Goal: Task Accomplishment & Management: Complete application form

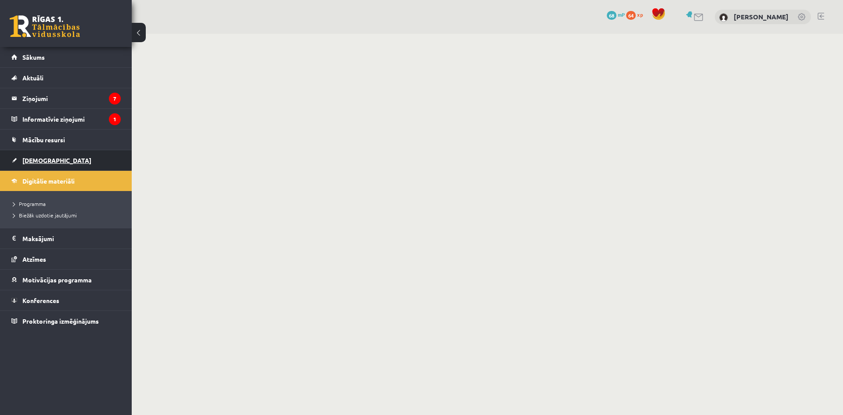
click at [60, 166] on link "[DEMOGRAPHIC_DATA]" at bounding box center [65, 160] width 109 height 20
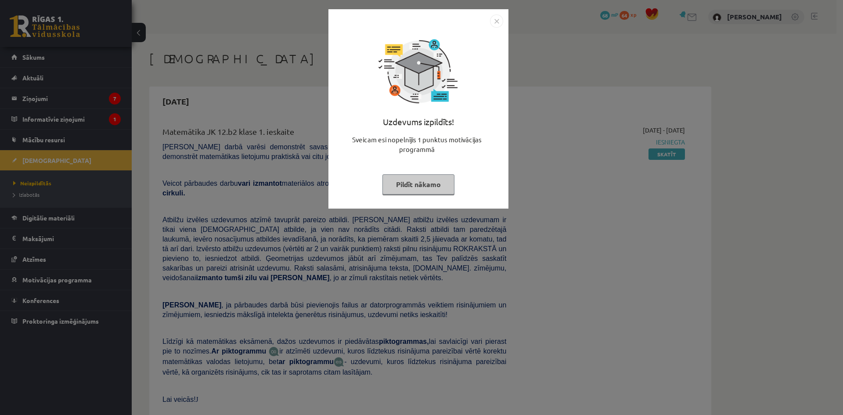
click at [493, 18] on img "Close" at bounding box center [496, 20] width 13 height 13
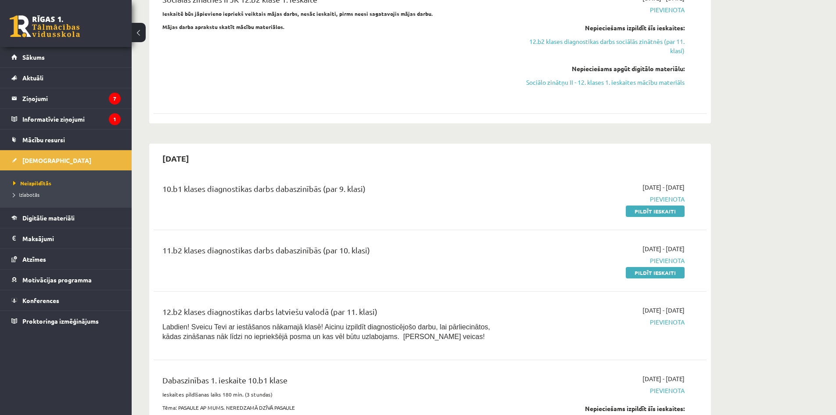
scroll to position [790, 0]
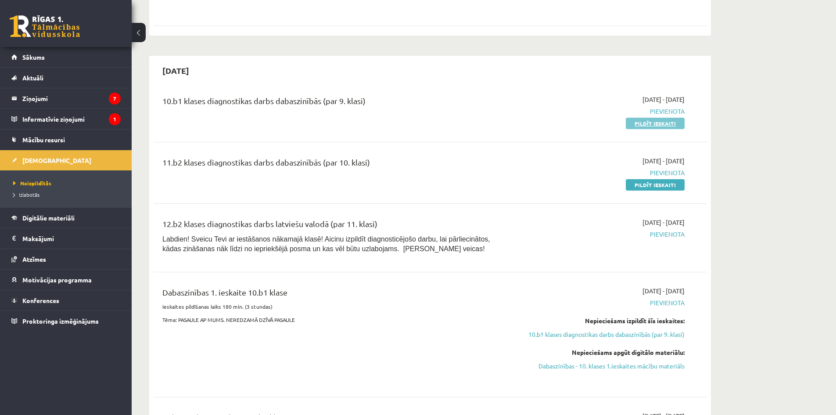
click at [650, 118] on link "Pildīt ieskaiti" at bounding box center [655, 123] width 59 height 11
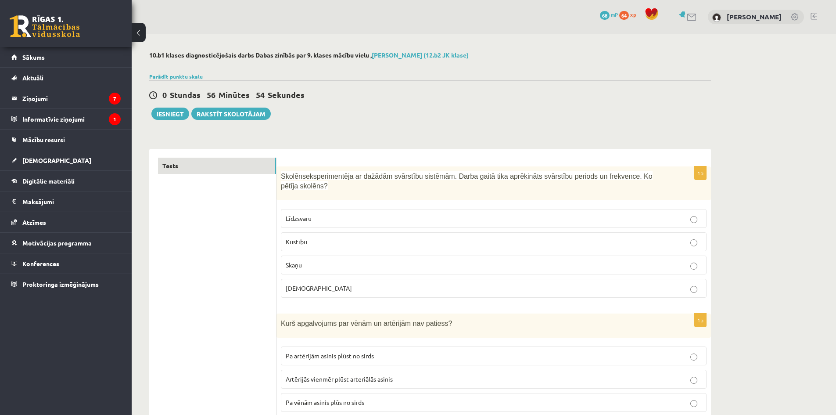
click at [447, 268] on p "Skaņu" at bounding box center [494, 264] width 416 height 9
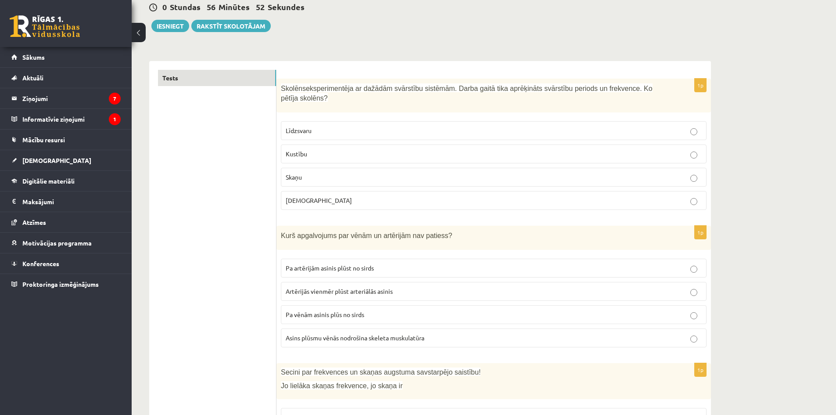
scroll to position [176, 0]
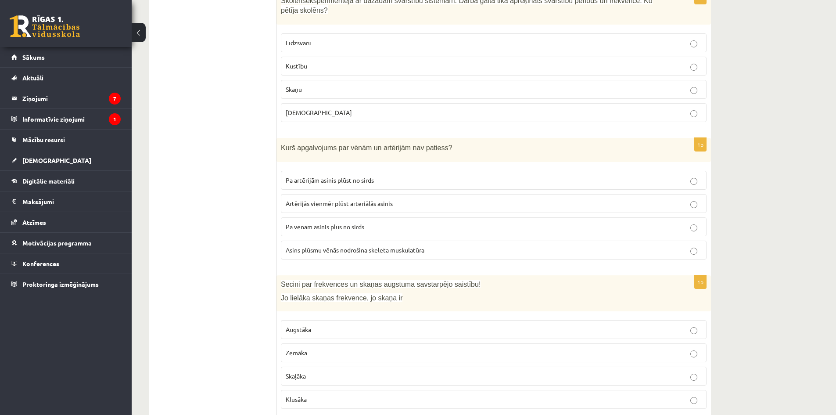
click at [678, 253] on p "Asins plūsmu vēnās nodrošina skeleta muskulatūra" at bounding box center [494, 249] width 416 height 9
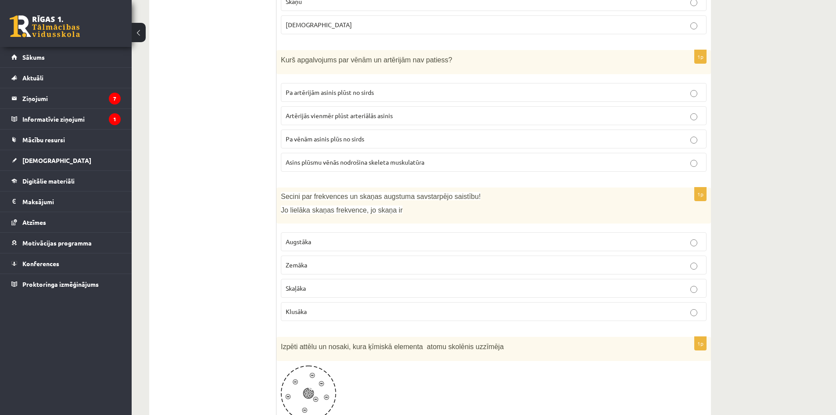
scroll to position [351, 0]
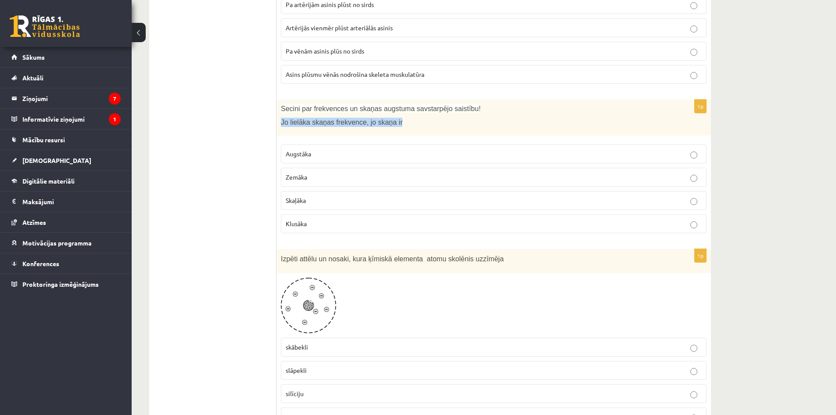
drag, startPoint x: 401, startPoint y: 126, endPoint x: 277, endPoint y: 126, distance: 123.4
click at [277, 126] on div "Secini par frekvences un skaņas augstuma savstarpējo saistību! Jo lielāka skaņa…" at bounding box center [494, 118] width 435 height 36
copy span "Jo lielāka skaņas frekvence, jo skaņa ir"
click at [312, 239] on div "1p Secini par frekvences un skaņas augstuma savstarpējo saistību! Jo lielāka sk…" at bounding box center [494, 170] width 435 height 141
click at [316, 200] on p "Skaļāka" at bounding box center [494, 200] width 416 height 9
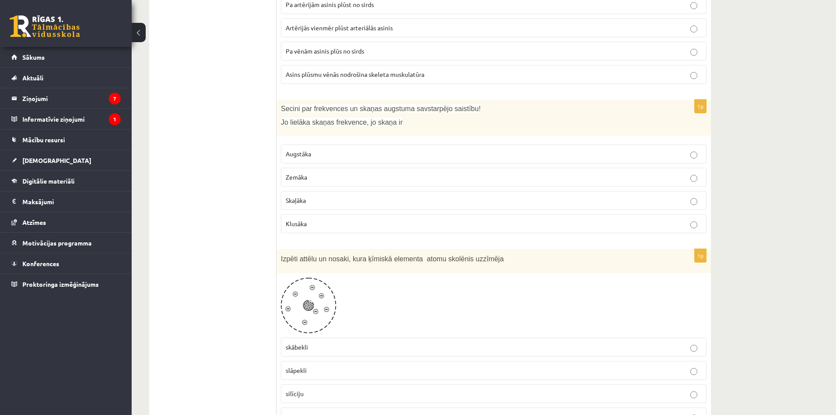
scroll to position [439, 0]
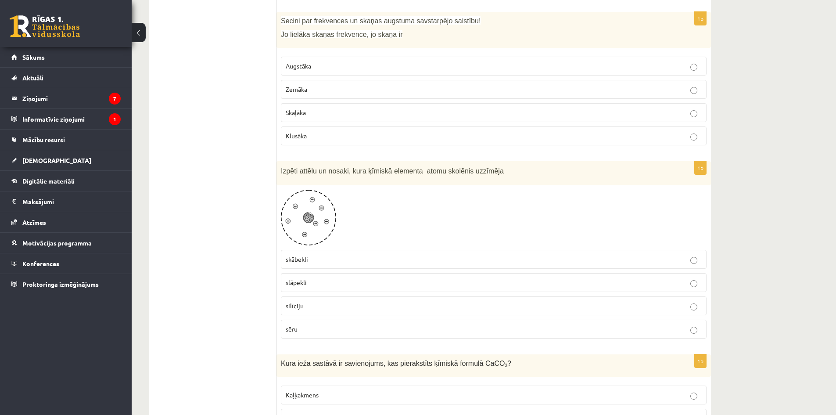
click at [325, 209] on img at bounding box center [308, 218] width 55 height 56
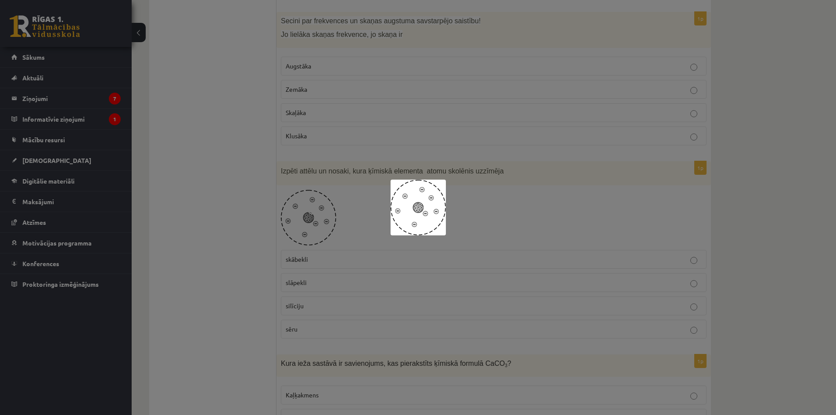
click at [441, 206] on img at bounding box center [418, 208] width 55 height 56
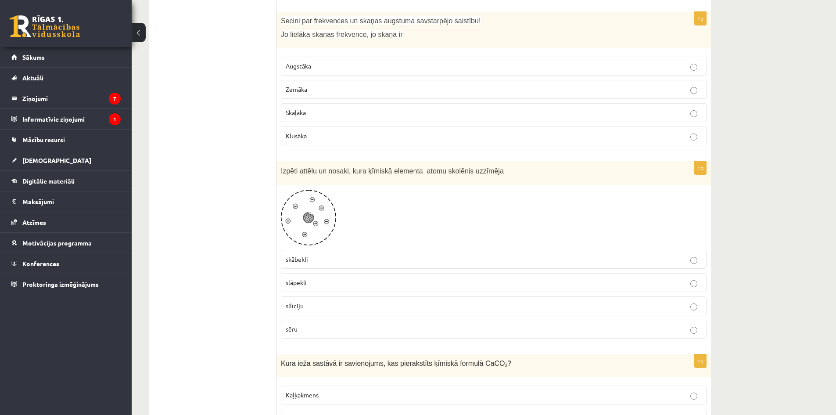
click at [314, 214] on span at bounding box center [314, 211] width 14 height 14
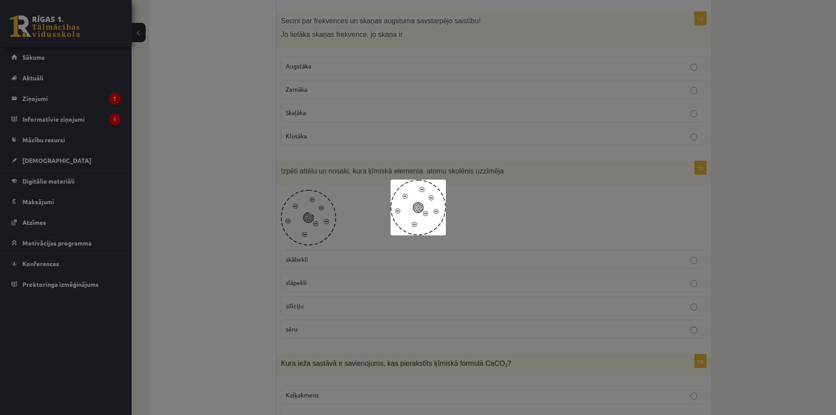
click at [414, 209] on img at bounding box center [418, 208] width 55 height 56
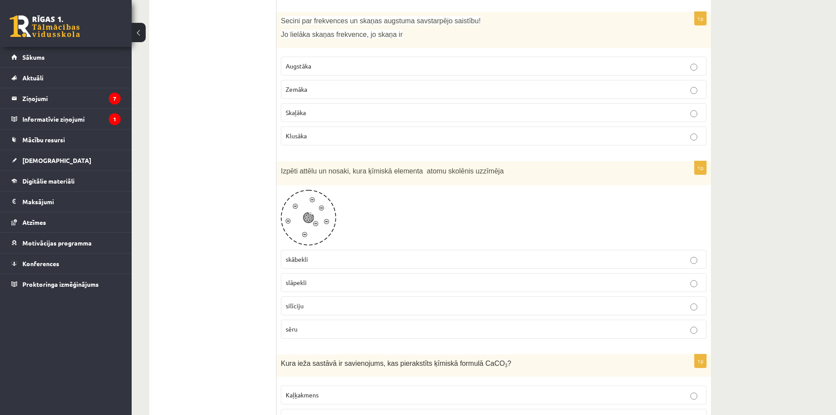
click at [371, 197] on div at bounding box center [494, 218] width 426 height 56
click at [314, 266] on label "skābekli" at bounding box center [494, 259] width 426 height 19
drag, startPoint x: 324, startPoint y: 261, endPoint x: 278, endPoint y: 265, distance: 46.3
click at [278, 265] on div "1p Izpēti attēlu un nosaki, kura ķīmiskā elementa atomu skolēnis uzzīmēja skābe…" at bounding box center [494, 253] width 435 height 184
copy span "skābekli"
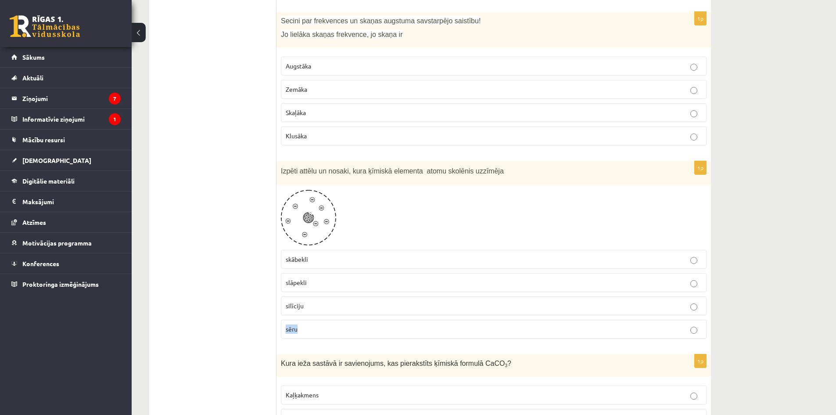
drag, startPoint x: 305, startPoint y: 328, endPoint x: 279, endPoint y: 329, distance: 25.5
click at [279, 329] on div "1p Izpēti attēlu un nosaki, kura ķīmiskā elementa atomu skolēnis uzzīmēja skābe…" at bounding box center [494, 253] width 435 height 184
copy span "sēru"
click at [371, 178] on div "Izpēti attēlu un nosaki, kura ķīmiskā elementa atomu skolēnis uzzīmēja" at bounding box center [494, 173] width 435 height 24
drag, startPoint x: 303, startPoint y: 310, endPoint x: 279, endPoint y: 312, distance: 23.8
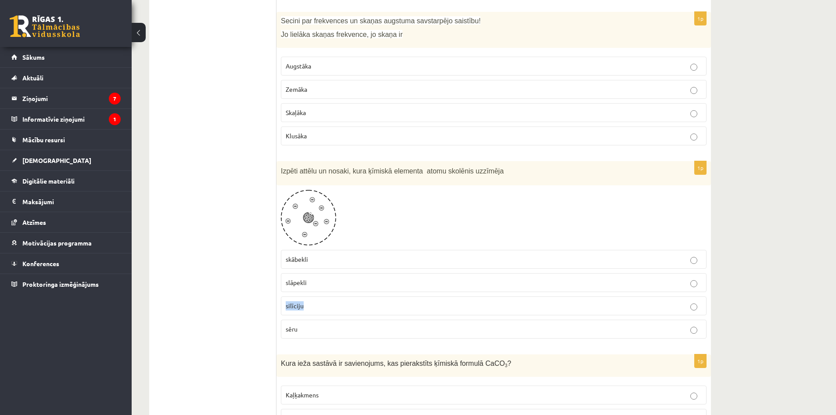
click at [279, 312] on div "1p Izpēti attēlu un nosaki, kura ķīmiskā elementa atomu skolēnis uzzīmēja skābe…" at bounding box center [494, 253] width 435 height 184
copy span "silīciju"
click at [333, 300] on label "silīciju" at bounding box center [494, 305] width 426 height 19
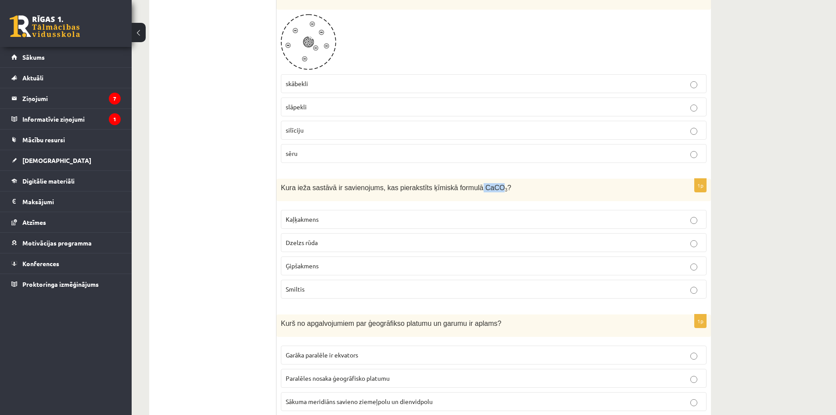
drag, startPoint x: 484, startPoint y: 190, endPoint x: 467, endPoint y: 191, distance: 17.6
click at [466, 191] on span "Kura ieža sastāvā ir savienojums, kas pierakstīts ķīmiskā formulā CaCO 3 ?" at bounding box center [396, 187] width 230 height 7
drag, startPoint x: 486, startPoint y: 191, endPoint x: 420, endPoint y: 190, distance: 66.3
click at [420, 190] on span "Kura ieža sastāvā ir savienojums, kas pierakstīts ķīmiskā formulā CaCO 3 ?" at bounding box center [396, 187] width 230 height 7
copy span "ķīmiskā formulā CaCO 3"
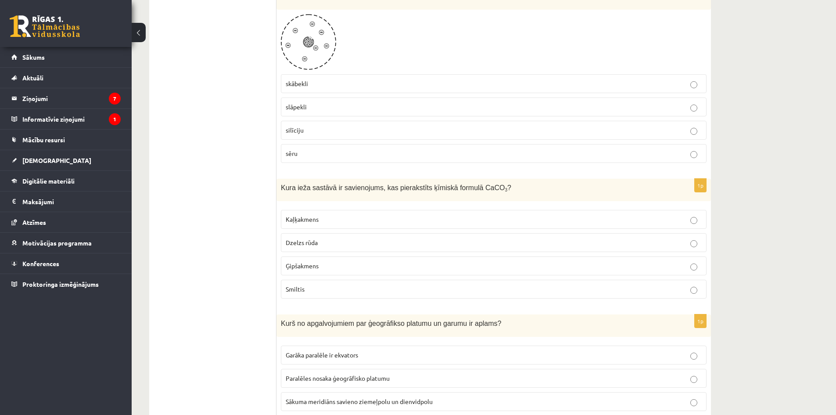
click at [349, 212] on label "Kaļķakmens" at bounding box center [494, 219] width 426 height 19
click at [306, 271] on label "Ģipšakmens" at bounding box center [494, 265] width 426 height 19
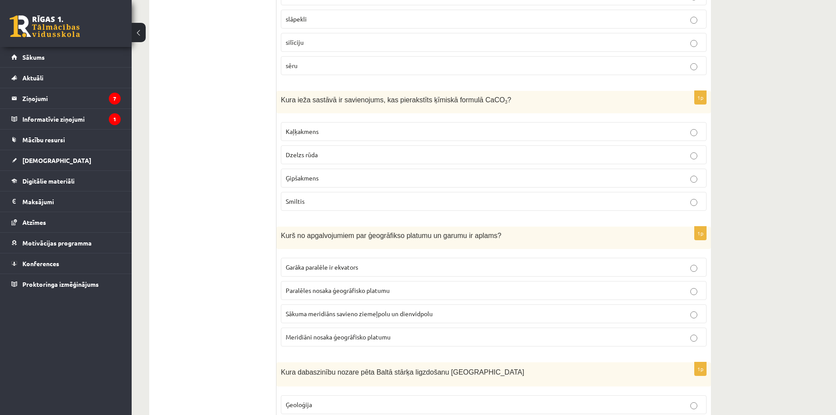
scroll to position [790, 0]
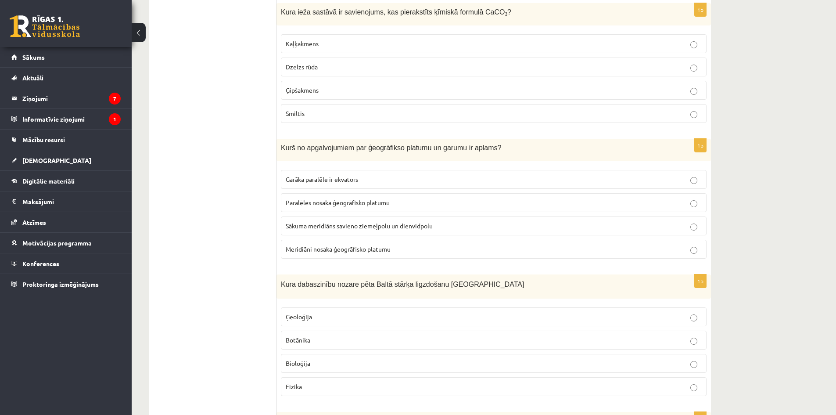
click at [340, 45] on p "Kaļķakmens" at bounding box center [494, 43] width 416 height 9
click at [455, 194] on label "Paralēles nosaka ģeogrāfisko platumu" at bounding box center [494, 202] width 426 height 19
drag, startPoint x: 434, startPoint y: 200, endPoint x: 282, endPoint y: 205, distance: 151.6
click at [282, 205] on label "Paralēles nosaka ģeogrāfisko platumu" at bounding box center [494, 202] width 426 height 19
copy span "Paralēles nosaka ģeogrāfisko platumu"
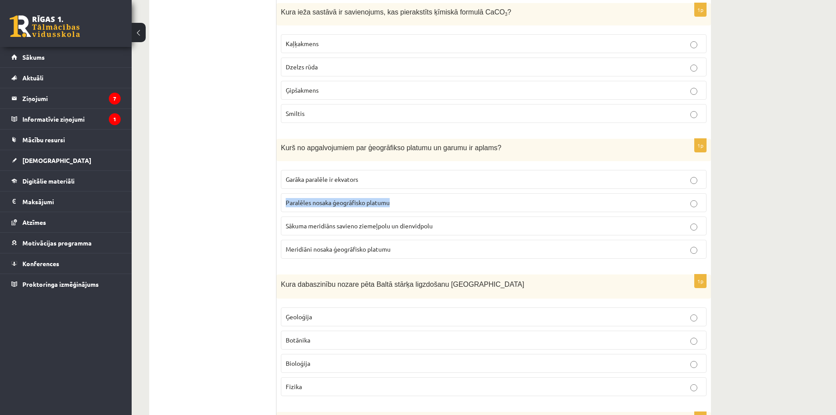
click at [656, 230] on p "Sākuma meridiāns savieno ziemeļpolu un dienvidpolu" at bounding box center [494, 225] width 416 height 9
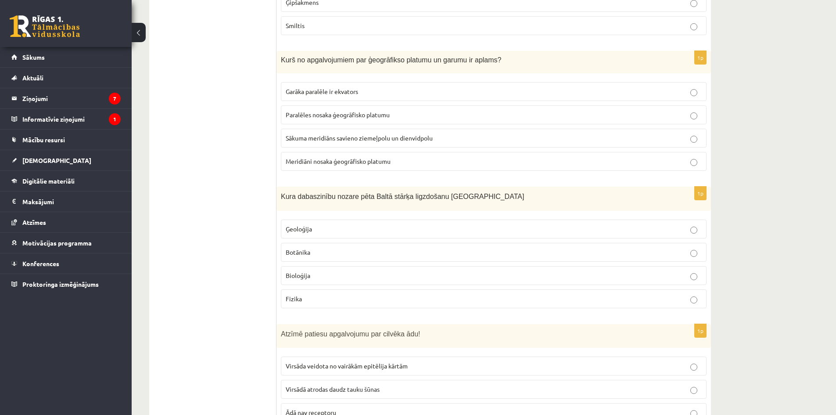
click at [639, 256] on p "Botānika" at bounding box center [494, 252] width 416 height 9
click at [94, 356] on div "0 Dāvanas 68 mP 64 xp Edgars Kleinbergs Sākums Aktuāli Kā mācīties eSKOLĀ Konta…" at bounding box center [66, 207] width 132 height 415
click at [666, 269] on label "Bioloģija" at bounding box center [494, 275] width 426 height 19
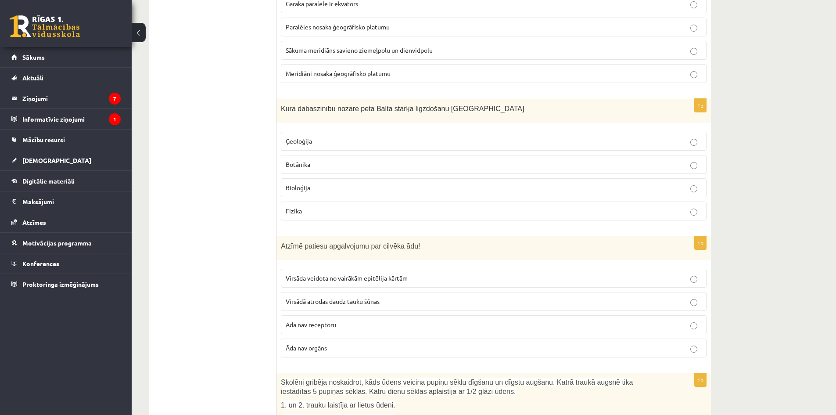
scroll to position [1054, 0]
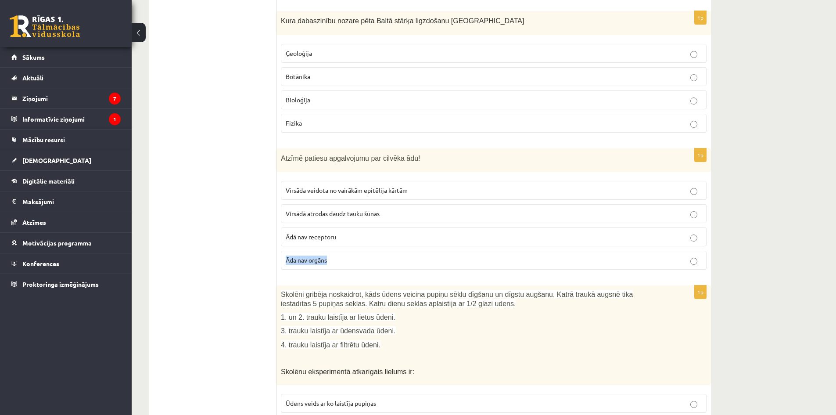
drag, startPoint x: 338, startPoint y: 261, endPoint x: 284, endPoint y: 260, distance: 54.0
click at [283, 261] on label "Āda nav orgāns" at bounding box center [494, 260] width 426 height 19
copy span "Āda nav orgāns"
click at [388, 217] on p "Virsādā atrodas daudz tauku šūnas" at bounding box center [494, 213] width 416 height 9
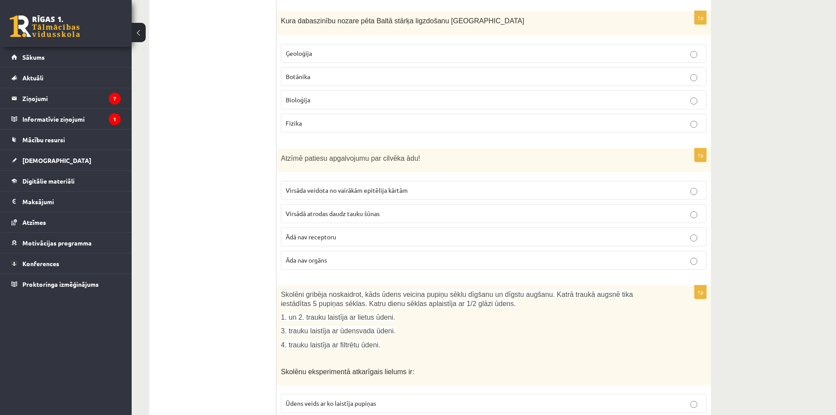
click at [656, 187] on p "Virsāda veidota no vairākām epitēlija kārtām" at bounding box center [494, 190] width 416 height 9
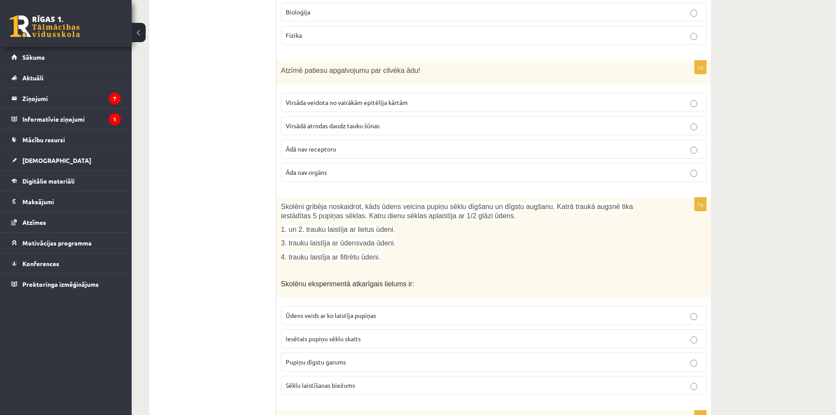
scroll to position [1229, 0]
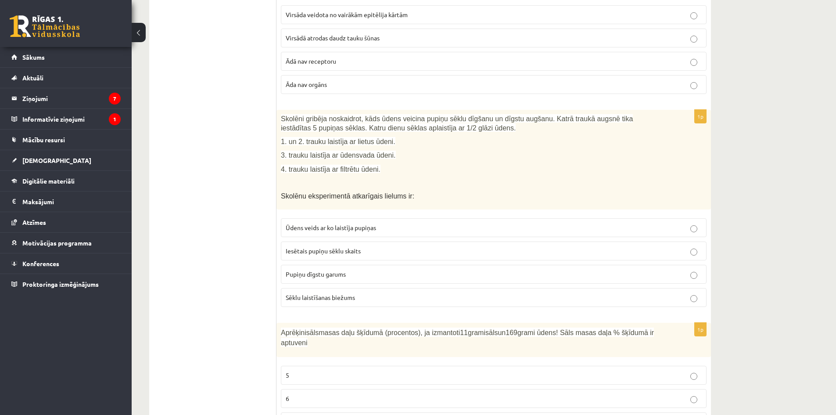
click at [571, 220] on label "Ūdens veids ar ko laistīja pupiņas" at bounding box center [494, 227] width 426 height 19
click at [352, 255] on span "Iesētais pupiņu sēklu skaits" at bounding box center [323, 251] width 75 height 8
click at [573, 220] on label "Ūdens veids ar ko laistīja pupiņas" at bounding box center [494, 227] width 426 height 19
click at [446, 272] on p "Pupiņu dīgstu garums" at bounding box center [494, 274] width 416 height 9
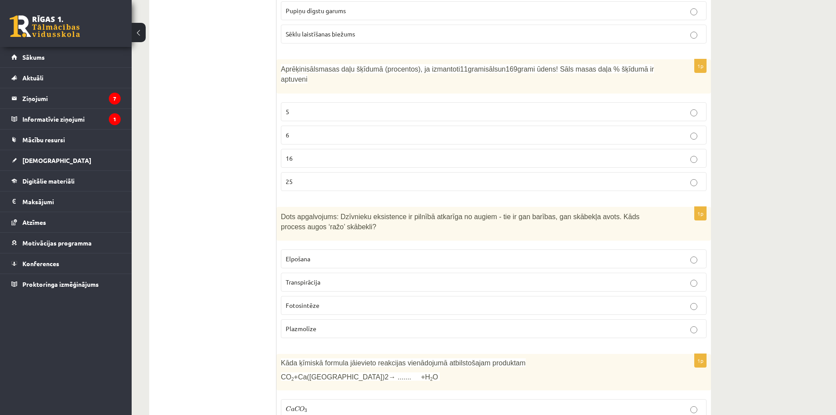
scroll to position [1405, 0]
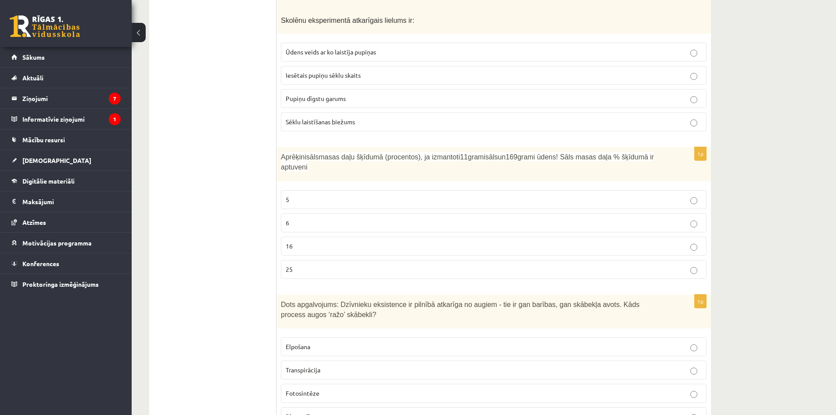
click at [374, 213] on label "6" at bounding box center [494, 222] width 426 height 19
click at [389, 241] on p "16" at bounding box center [494, 245] width 416 height 9
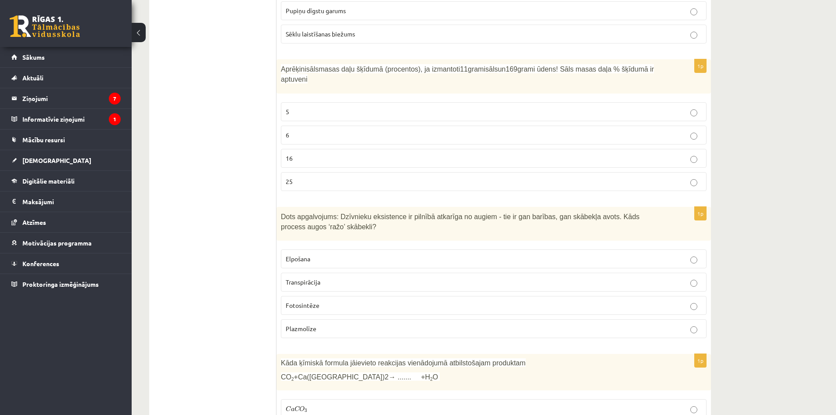
scroll to position [1581, 0]
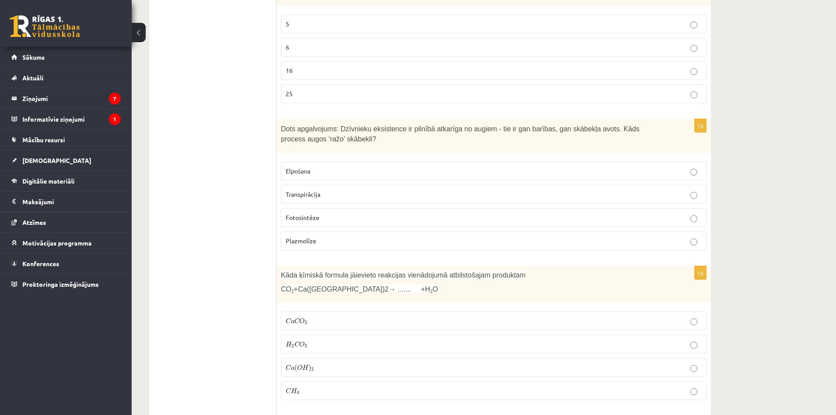
click at [299, 213] on span "Fotosintēze" at bounding box center [303, 217] width 34 height 8
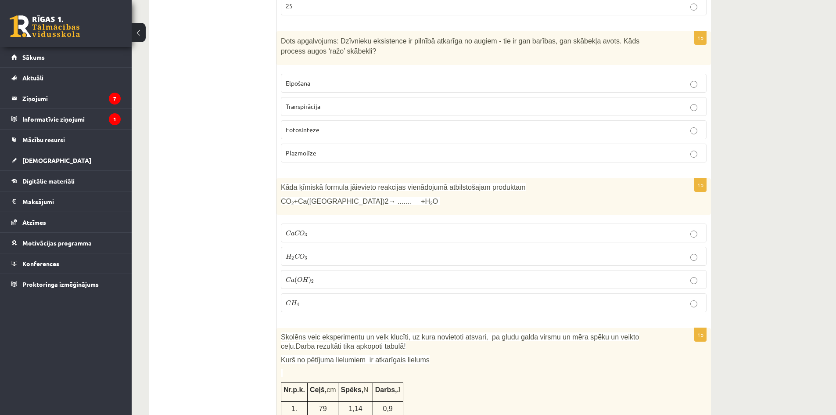
scroll to position [1756, 0]
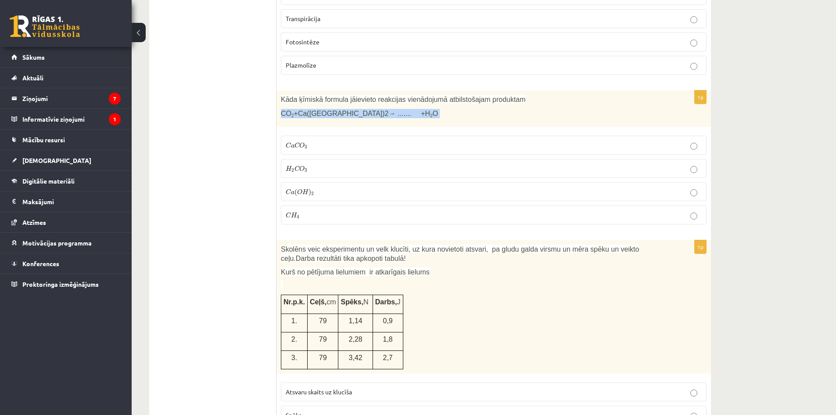
drag, startPoint x: 281, startPoint y: 108, endPoint x: 368, endPoint y: 108, distance: 86.9
click at [368, 109] on p "CO 2 +Ca(OH)2→ ....... +H 2 O" at bounding box center [472, 113] width 382 height 9
drag, startPoint x: 320, startPoint y: 117, endPoint x: 320, endPoint y: 107, distance: 10.6
click at [321, 116] on div "1p Kāda ķīmiskā formula jāievieto reakcijas vienādojumā atbilstošajam produktam…" at bounding box center [494, 160] width 435 height 141
click at [294, 110] on span "CO 2 +Ca(OH)2→ ....... +H 2 O" at bounding box center [359, 113] width 157 height 7
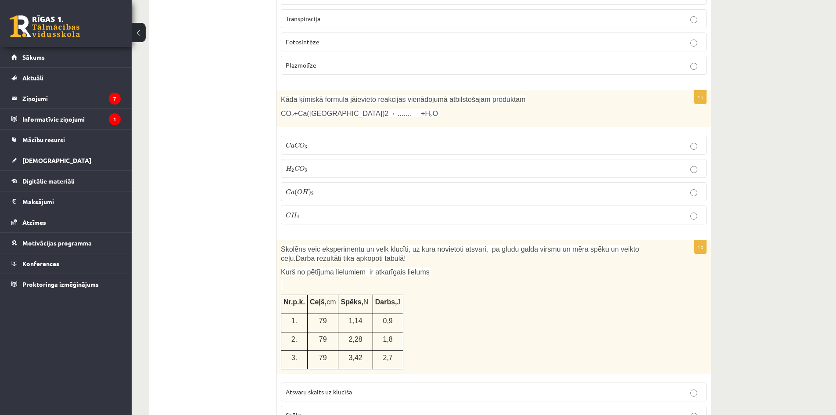
click at [295, 113] on div "Kāda ķīmiskā formula jāievieto reakcijas vienādojumā atbilstošajam produktam CO…" at bounding box center [494, 108] width 435 height 36
drag, startPoint x: 281, startPoint y: 103, endPoint x: 320, endPoint y: 104, distance: 38.7
click at [320, 110] on span "CO 2 +Ca(OH)2→ ....... +H 2 O" at bounding box center [359, 113] width 157 height 7
copy span "CO 2 +Ca(OH)2"
click at [349, 140] on p "C a C O 3 C a C O 3" at bounding box center [494, 144] width 416 height 9
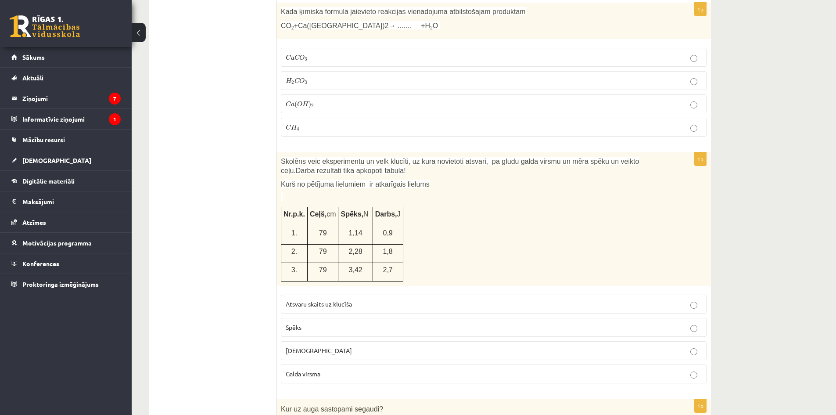
scroll to position [1932, 0]
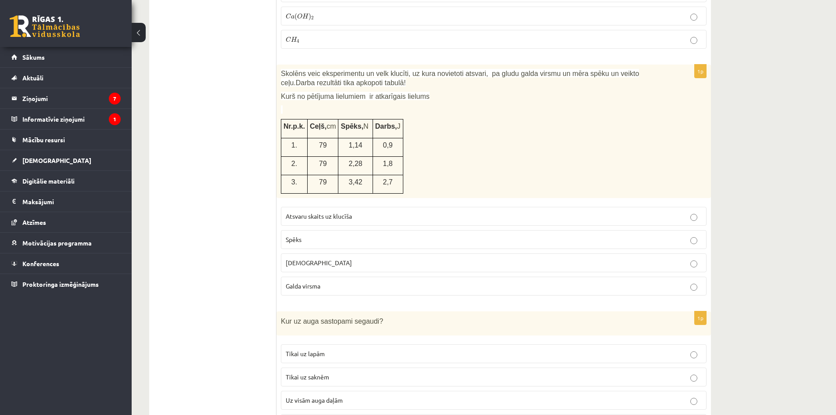
click at [367, 234] on label "Spēks" at bounding box center [494, 239] width 426 height 19
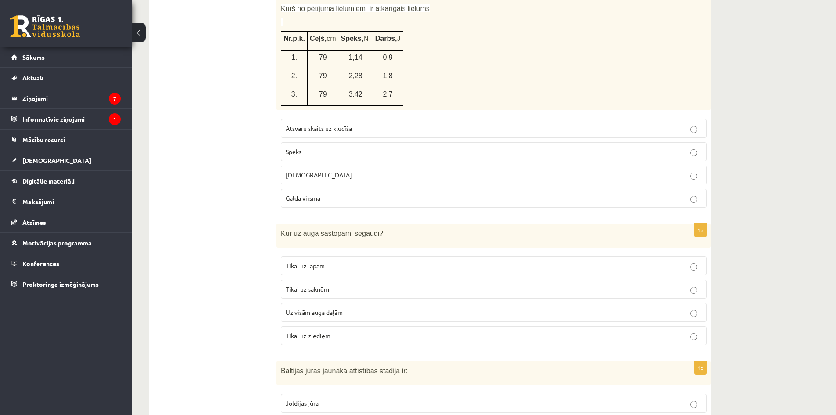
scroll to position [2107, 0]
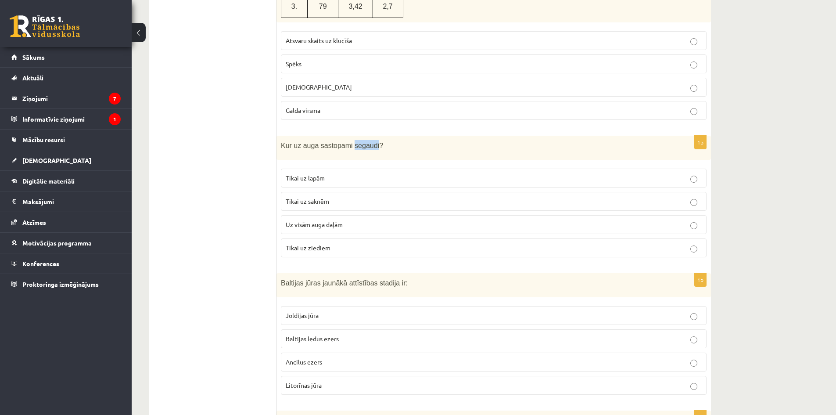
drag, startPoint x: 370, startPoint y: 139, endPoint x: 348, endPoint y: 144, distance: 22.4
click at [348, 144] on div "Kur uz auga sastopami segaudi?" at bounding box center [494, 148] width 435 height 24
copy span "segaudi"
click at [762, 257] on div "10.b1 klases diagnosticējošais darbs Dabas zinībās par 9. klases mācību vielu ,…" at bounding box center [484, 143] width 705 height 4435
click at [403, 215] on label "Uz visām auga daļām" at bounding box center [494, 224] width 426 height 19
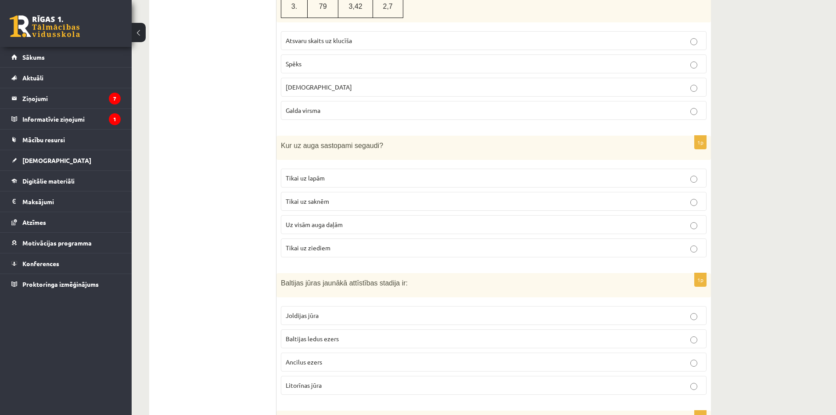
scroll to position [2195, 0]
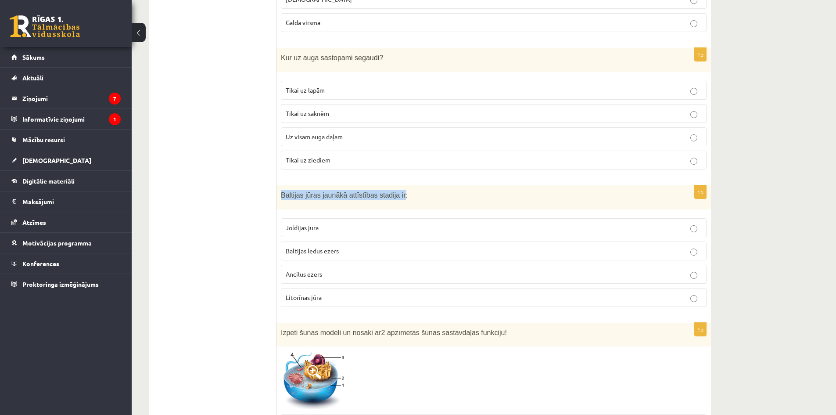
drag, startPoint x: 398, startPoint y: 187, endPoint x: 282, endPoint y: 188, distance: 115.9
click at [282, 191] on span "Baltijas jūras jaunākā attīstības stadija ir:" at bounding box center [344, 194] width 127 height 7
copy span "Baltijas jūras jaunākā attīstības stadija ir"
click at [215, 212] on ul "Tests" at bounding box center [217, 104] width 119 height 4285
click at [358, 293] on p "Litorīnas jūra" at bounding box center [494, 297] width 416 height 9
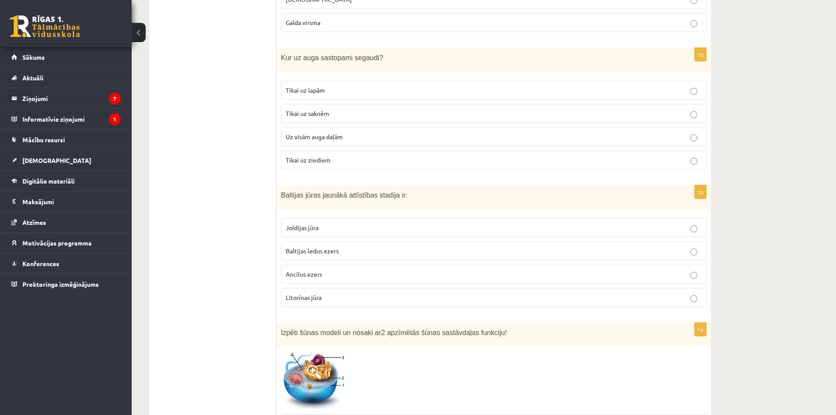
click at [317, 249] on label "Baltijas ledus ezers" at bounding box center [494, 250] width 426 height 19
click at [311, 201] on div "1p Baltijas jūras jaunākā attīstības stadija ir: Joldijas jūra Baltijas ledus e…" at bounding box center [494, 249] width 435 height 129
click at [302, 270] on label "Ancilus ezers" at bounding box center [494, 274] width 426 height 19
click at [305, 265] on label "Ancilus ezers" at bounding box center [494, 274] width 426 height 19
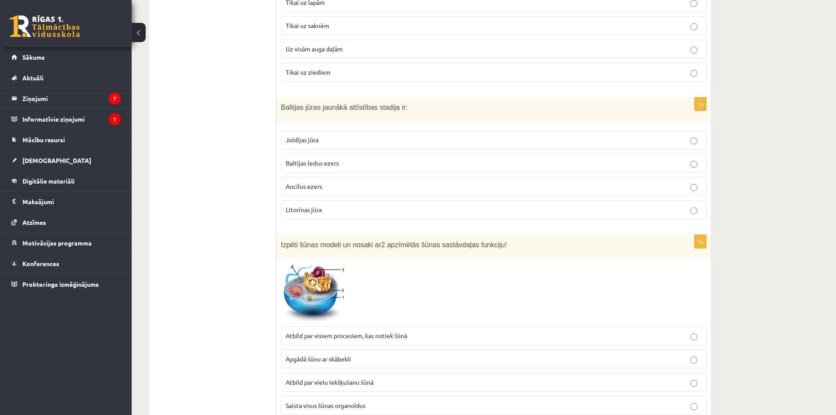
scroll to position [2371, 0]
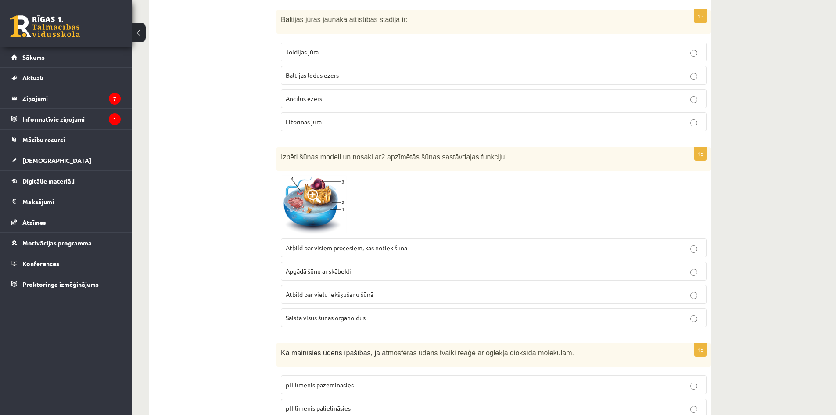
click at [328, 187] on img at bounding box center [314, 204] width 66 height 59
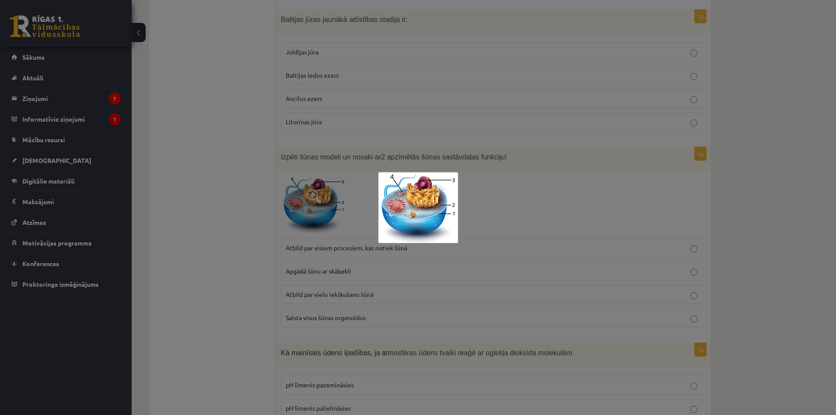
click at [509, 223] on div at bounding box center [418, 207] width 836 height 415
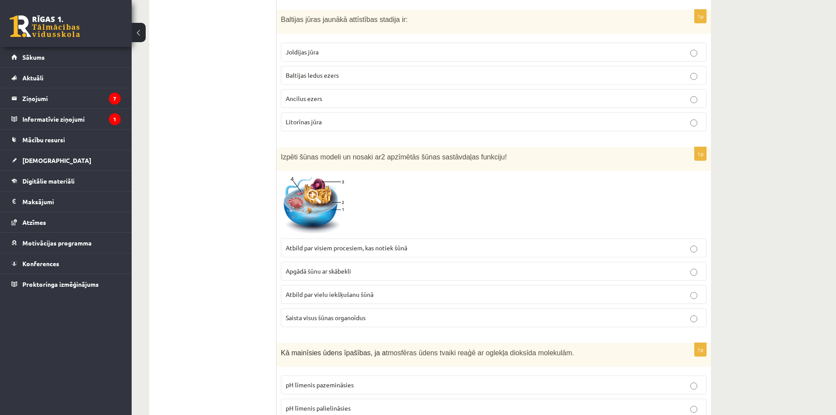
click at [483, 290] on p "Atbild par vielu iekšķušanu šūnā" at bounding box center [494, 294] width 416 height 9
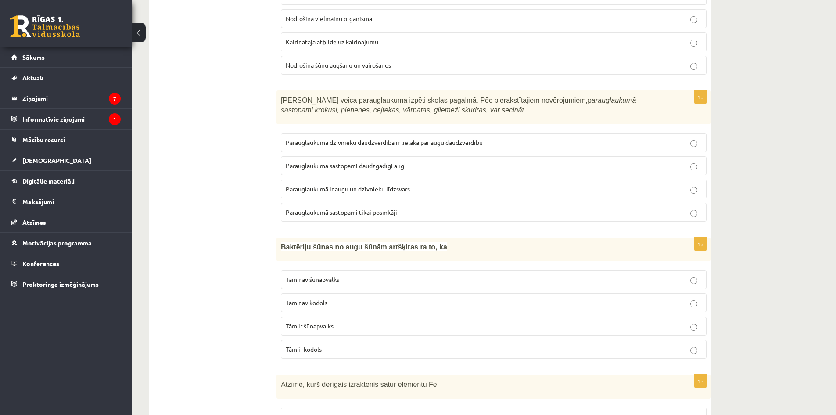
scroll to position [2634, 0]
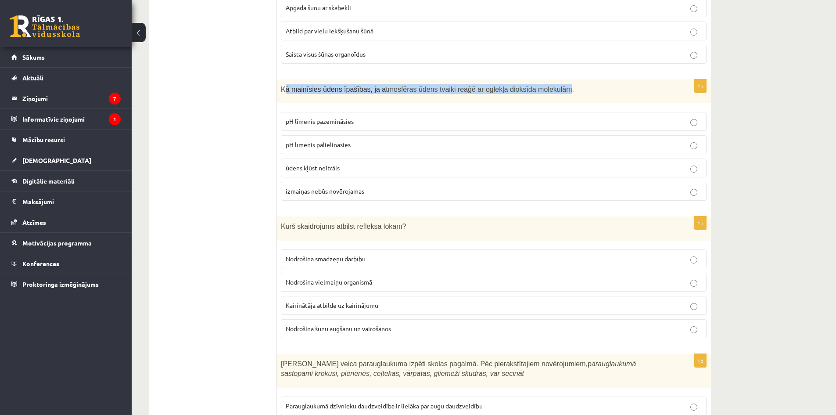
drag, startPoint x: 283, startPoint y: 80, endPoint x: 545, endPoint y: 83, distance: 261.7
click at [545, 84] on p "Kā mainīsies ūdens īpašības, ja a tmosfēras ūdens tvaiki reaģē ar oglekļa dioks…" at bounding box center [472, 89] width 382 height 10
drag, startPoint x: 281, startPoint y: 81, endPoint x: 545, endPoint y: 85, distance: 263.9
click at [545, 85] on div "Kā mainīsies ūdens īpašības, ja a tmosfēras ūdens tvaiki reaģē ar oglekļa dioks…" at bounding box center [494, 91] width 435 height 24
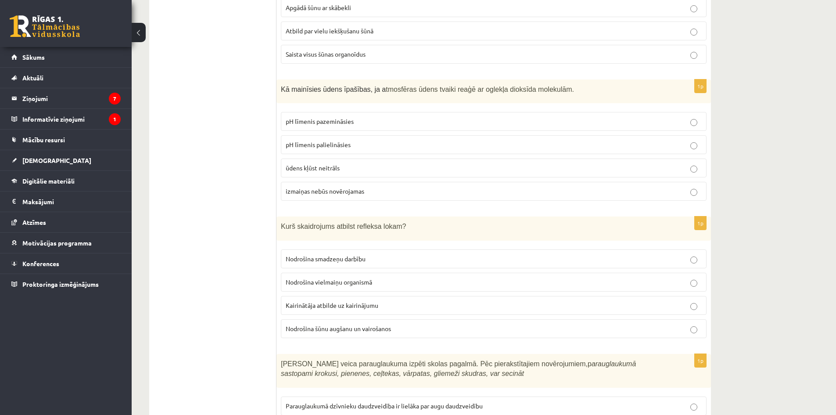
click at [329, 163] on label "ūdens kļūst neitrāls" at bounding box center [494, 167] width 426 height 19
click at [686, 187] on p "izmaiņas nebūs novērojamas" at bounding box center [494, 191] width 416 height 9
drag, startPoint x: 360, startPoint y: 78, endPoint x: 339, endPoint y: 81, distance: 20.4
click at [339, 84] on p "Kā mainīsies ūdens īpašības, ja a tmosfēras ūdens tvaiki reaģē ar oglekļa dioks…" at bounding box center [472, 89] width 382 height 10
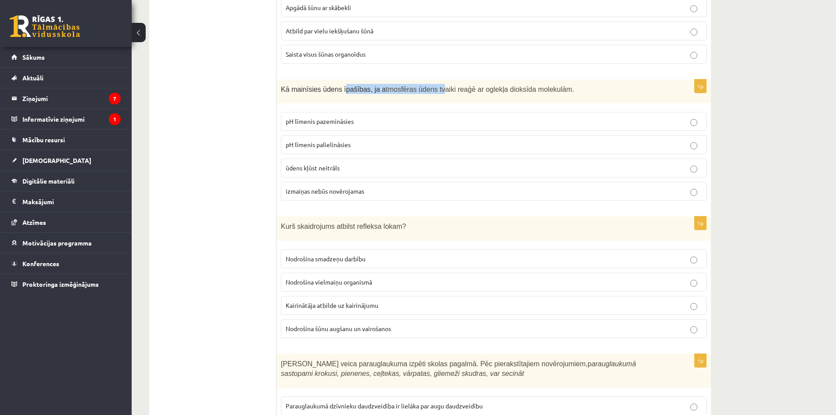
click at [407, 86] on span "tmosfēras ūdens tvaiki reaģē ar oglekļa dioksīda molekulām." at bounding box center [480, 89] width 188 height 7
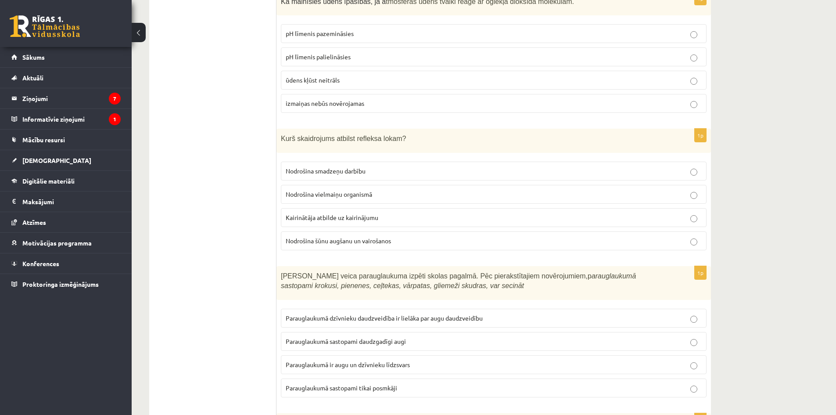
click at [380, 162] on label "Nodrošina smadzeņu darbību" at bounding box center [494, 171] width 426 height 19
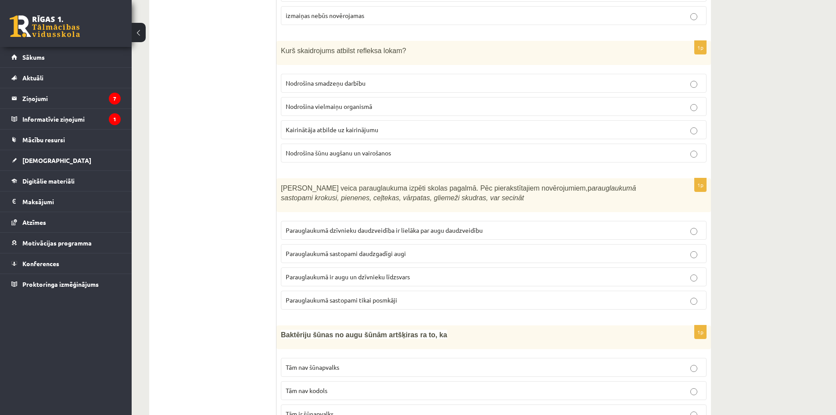
scroll to position [2898, 0]
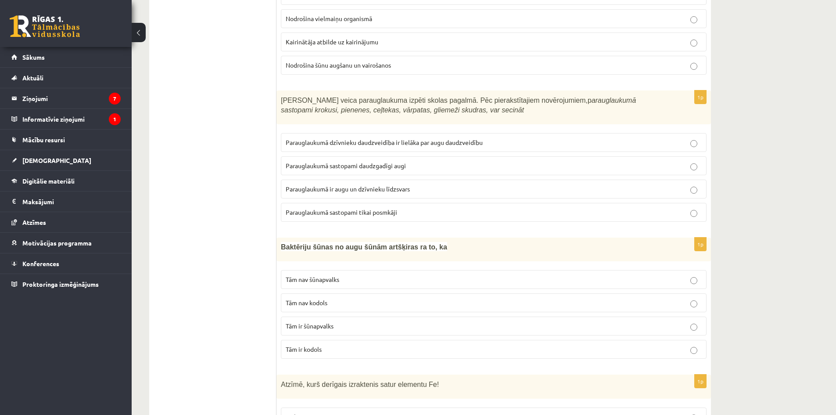
click at [420, 161] on p "Parauglaukumā sastopami daudzgadīgi augi" at bounding box center [494, 165] width 416 height 9
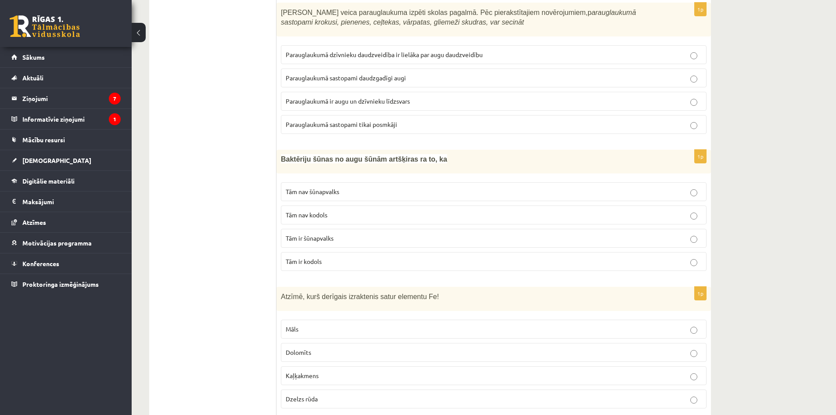
drag, startPoint x: 434, startPoint y: 149, endPoint x: 269, endPoint y: 144, distance: 165.1
drag, startPoint x: 268, startPoint y: 154, endPoint x: 279, endPoint y: 152, distance: 11.1
click at [409, 160] on div "Baktēriju šūnas no augu šūnām artšķiras ra to, ka" at bounding box center [494, 162] width 435 height 24
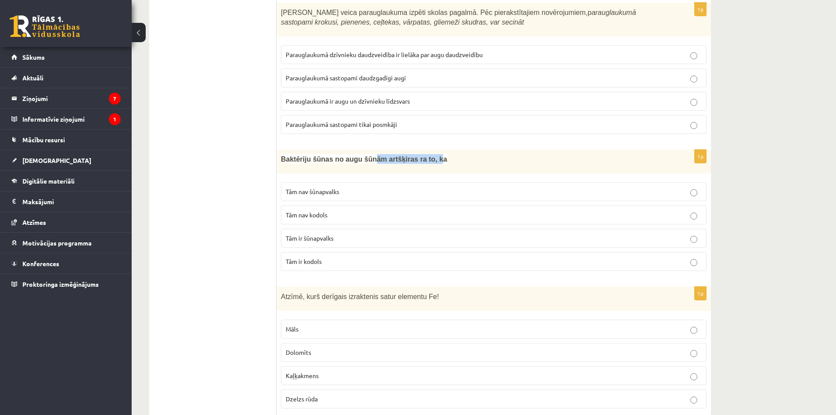
drag, startPoint x: 365, startPoint y: 152, endPoint x: 437, endPoint y: 152, distance: 72.0
click at [425, 155] on span "Baktēriju šūnas no augu šūnām artšķiras ra to, ka" at bounding box center [364, 158] width 166 height 7
click at [439, 154] on p "Baktēriju šūnas no augu šūnām artšķiras ra to, ka" at bounding box center [472, 159] width 382 height 10
drag, startPoint x: 434, startPoint y: 151, endPoint x: 288, endPoint y: 148, distance: 146.2
click at [284, 154] on p "Baktēriju šūnas no augu šūnām artšķiras ra to, ka" at bounding box center [472, 159] width 382 height 10
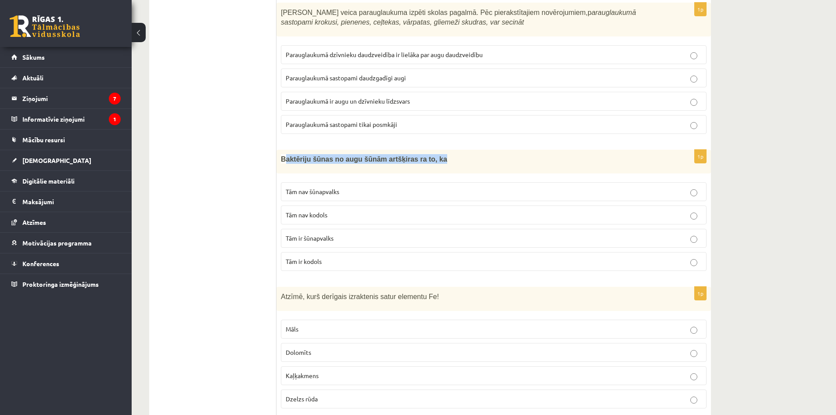
click at [293, 155] on span "Baktēriju šūnas no augu šūnām artšķiras ra to, ka" at bounding box center [364, 158] width 166 height 7
click at [529, 154] on p "Baktēriju šūnas no augu šūnām artšķiras ra to, ka" at bounding box center [472, 159] width 382 height 10
click at [363, 182] on label "Tām nav šūnapvalks" at bounding box center [494, 191] width 426 height 19
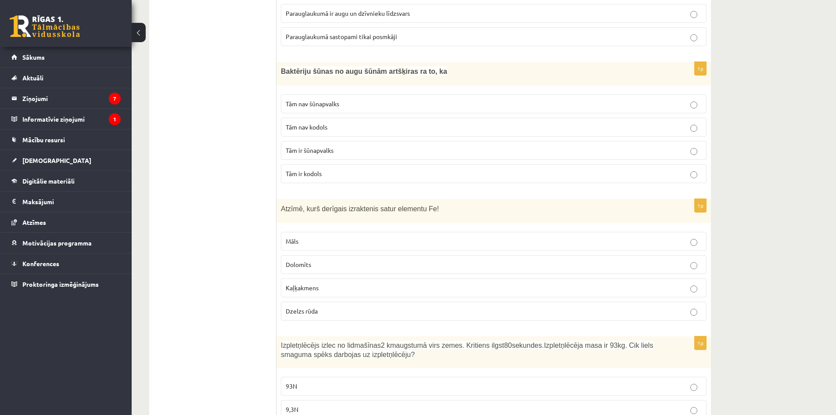
scroll to position [3161, 0]
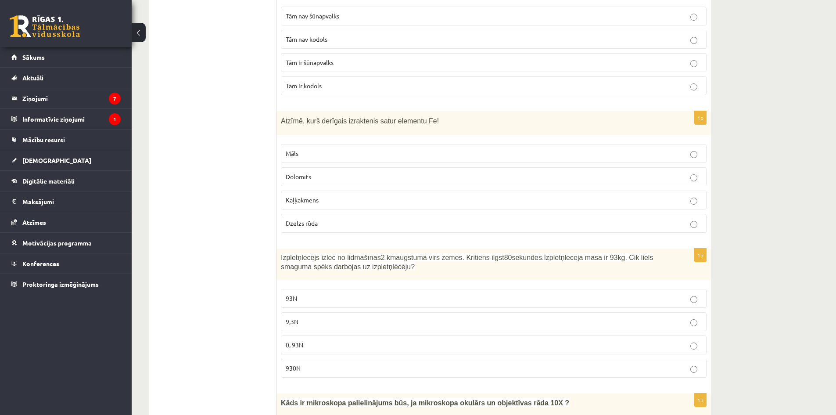
click at [348, 219] on p "Dzelzs rūda" at bounding box center [494, 223] width 416 height 9
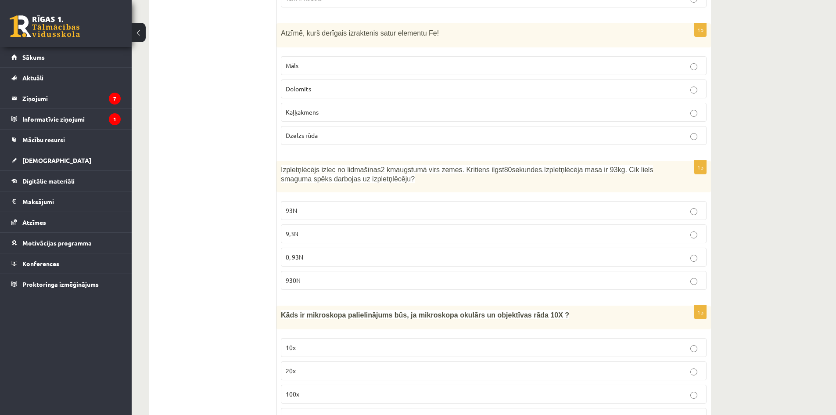
scroll to position [3337, 0]
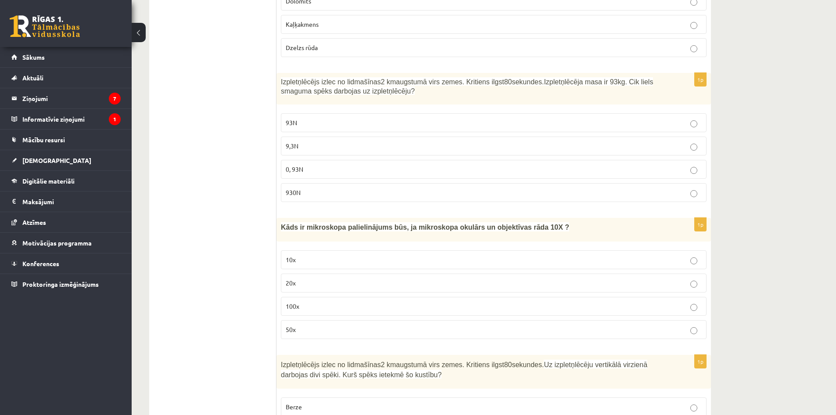
click at [314, 141] on p "9,3N" at bounding box center [494, 145] width 416 height 9
click at [313, 118] on p "93N" at bounding box center [494, 122] width 416 height 9
click at [312, 141] on p "9,3N" at bounding box center [494, 145] width 416 height 9
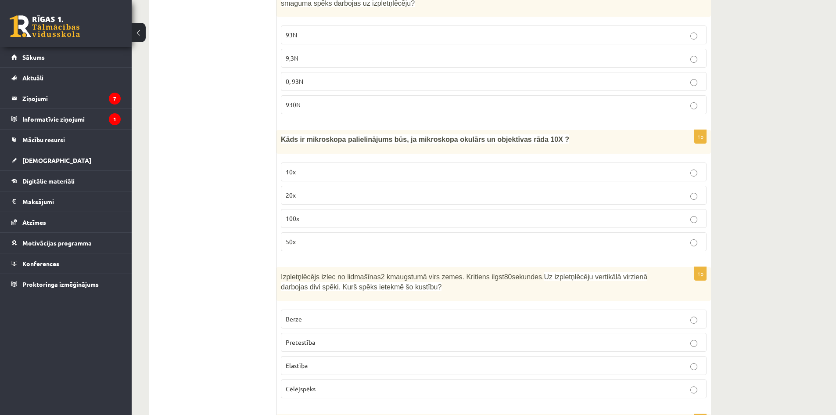
click at [313, 214] on p "100x" at bounding box center [494, 218] width 416 height 9
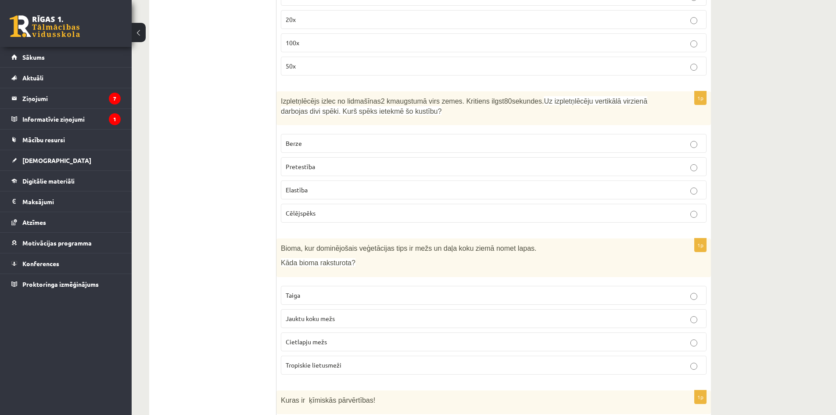
scroll to position [3512, 0]
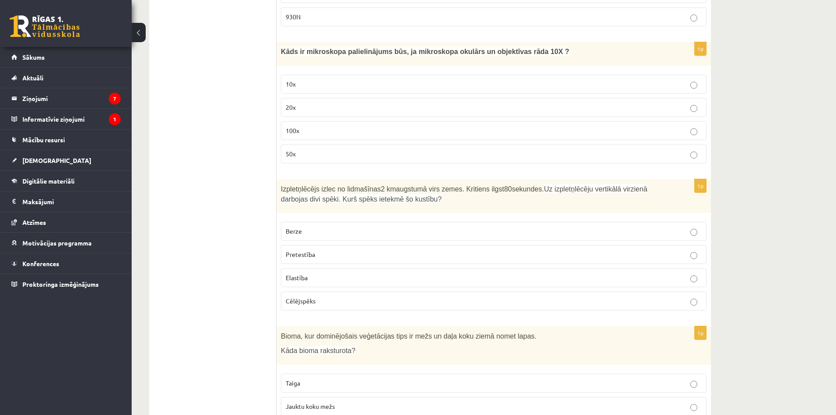
click at [318, 79] on label "10x" at bounding box center [494, 84] width 426 height 19
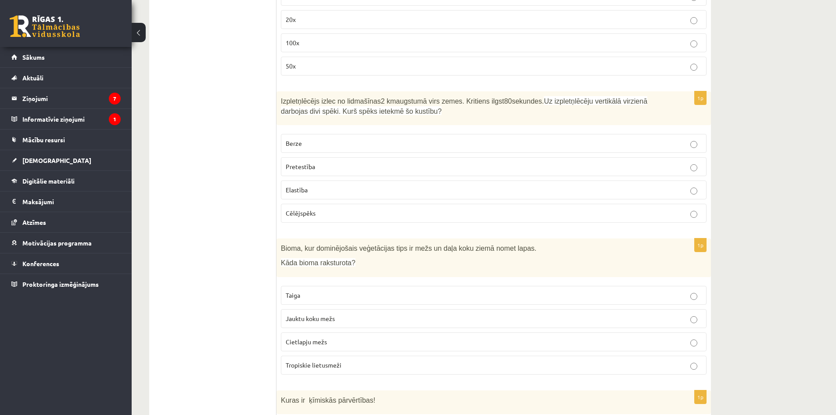
click at [324, 209] on p "Cēlējspēks" at bounding box center [494, 213] width 416 height 9
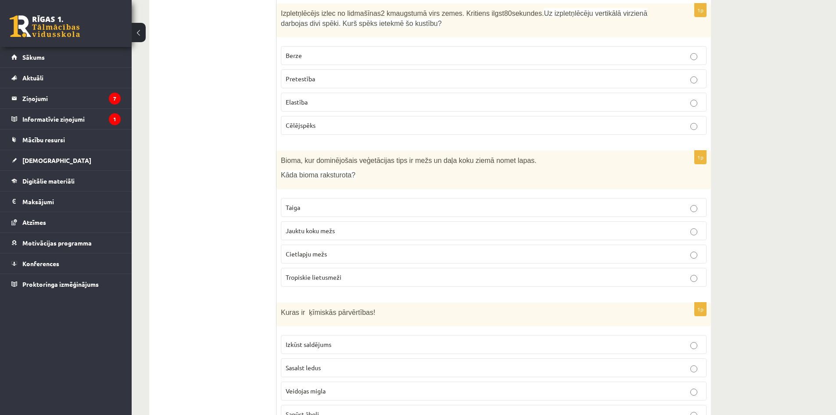
scroll to position [3776, 0]
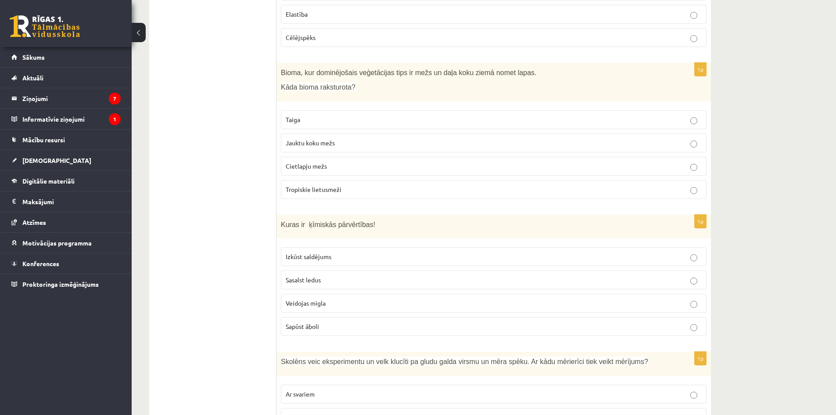
click at [437, 138] on p "Jauktu koku mežs" at bounding box center [494, 142] width 416 height 9
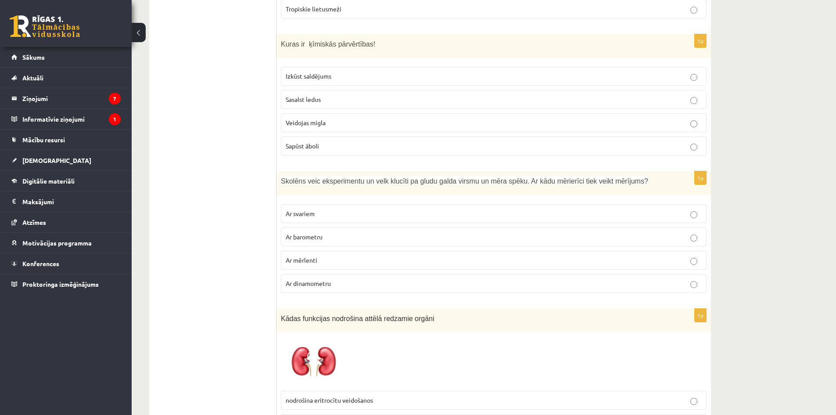
scroll to position [3868, 0]
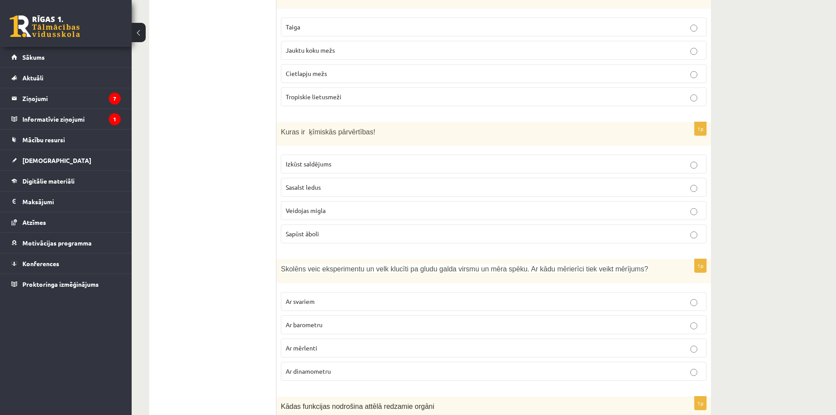
click at [332, 183] on p "Sasalst ledus" at bounding box center [494, 187] width 416 height 9
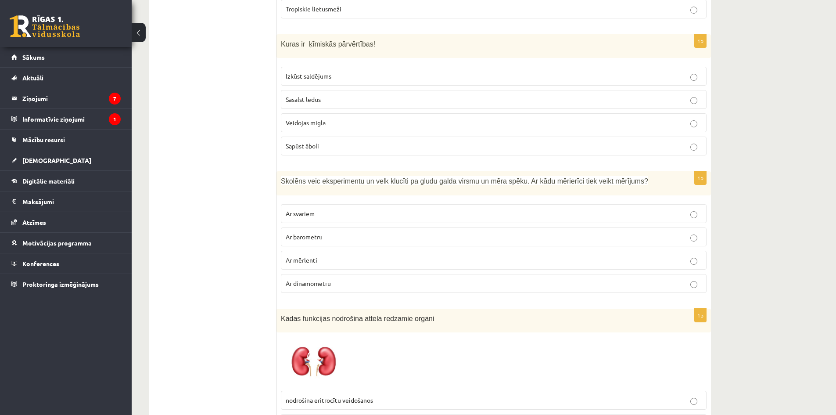
scroll to position [4044, 0]
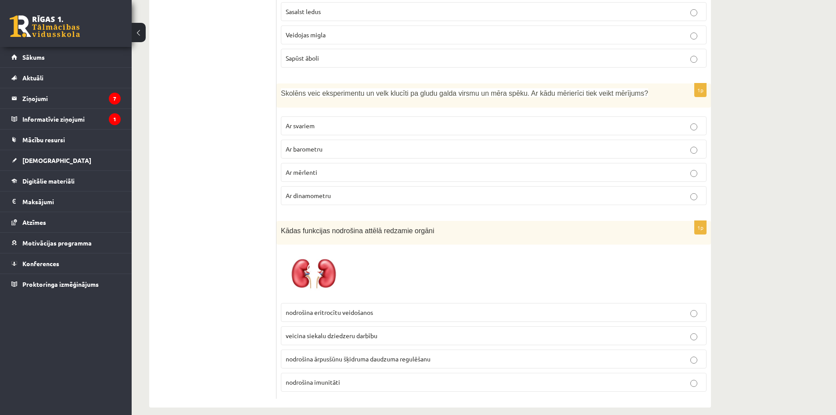
click at [343, 144] on p "Ar barometru" at bounding box center [494, 148] width 416 height 9
click at [355, 191] on p "Ar dinamometru" at bounding box center [494, 195] width 416 height 9
drag, startPoint x: 339, startPoint y: 183, endPoint x: 302, endPoint y: 185, distance: 37.4
click at [297, 191] on p "Ar dinamometru" at bounding box center [494, 195] width 416 height 9
drag, startPoint x: 302, startPoint y: 185, endPoint x: 295, endPoint y: 193, distance: 10.3
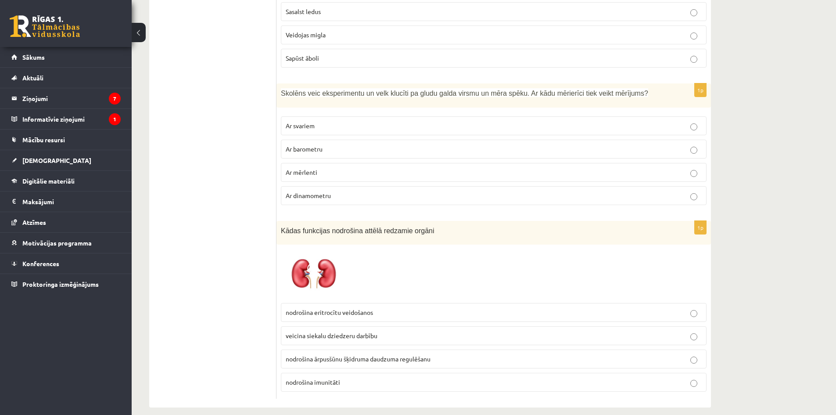
click at [295, 196] on fieldset "Ar svariem Ar barometru Ar mērlenti Ar dinamometru" at bounding box center [494, 160] width 426 height 96
drag, startPoint x: 295, startPoint y: 186, endPoint x: 326, endPoint y: 189, distance: 31.3
click at [332, 191] on label "Ar dinamometru" at bounding box center [494, 195] width 426 height 19
click at [309, 144] on p "Ar barometru" at bounding box center [494, 148] width 416 height 9
drag, startPoint x: 328, startPoint y: 141, endPoint x: 293, endPoint y: 144, distance: 35.7
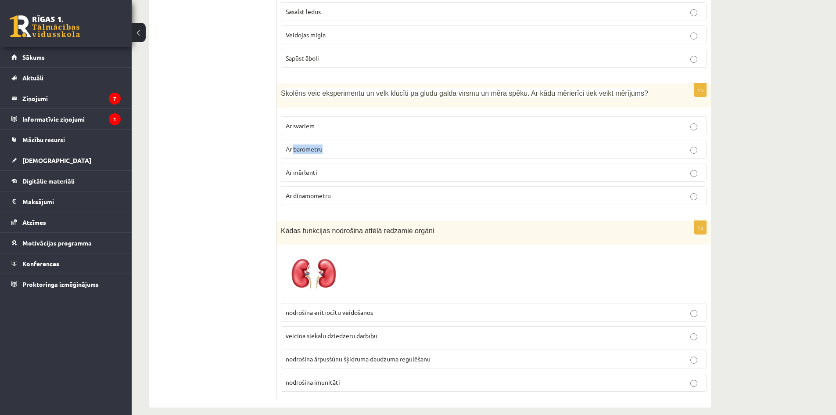
click at [293, 144] on label "Ar barometru" at bounding box center [494, 149] width 426 height 19
click at [300, 171] on label "Ar mērlenti" at bounding box center [494, 172] width 426 height 19
click at [355, 354] on label "nodrošina ārpusšūnu šķidruma daudzuma regulēšanu" at bounding box center [494, 358] width 426 height 19
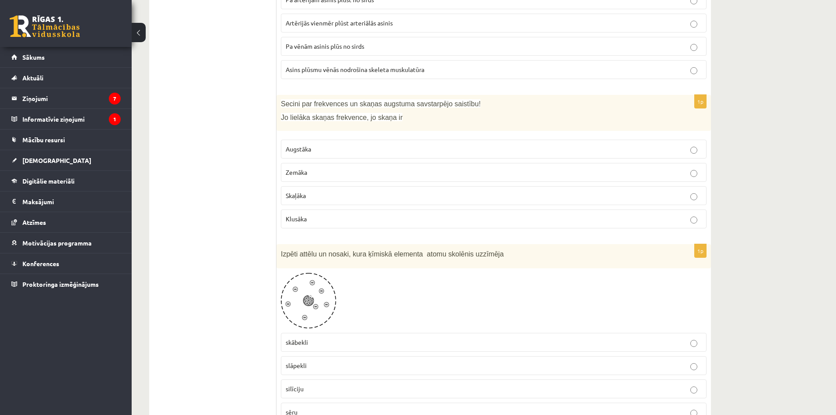
scroll to position [0, 0]
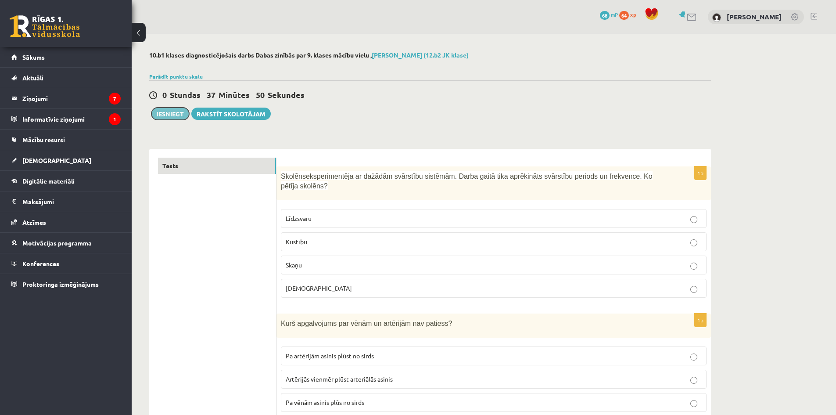
click at [181, 111] on button "Iesniegt" at bounding box center [170, 114] width 38 height 12
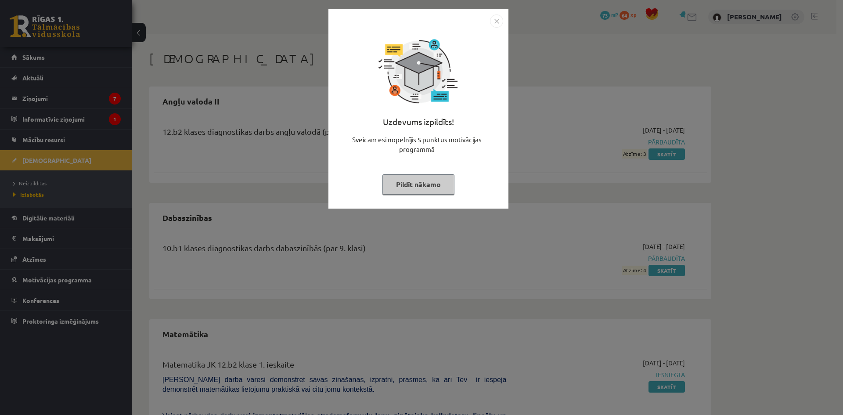
click at [497, 20] on img "Close" at bounding box center [496, 20] width 13 height 13
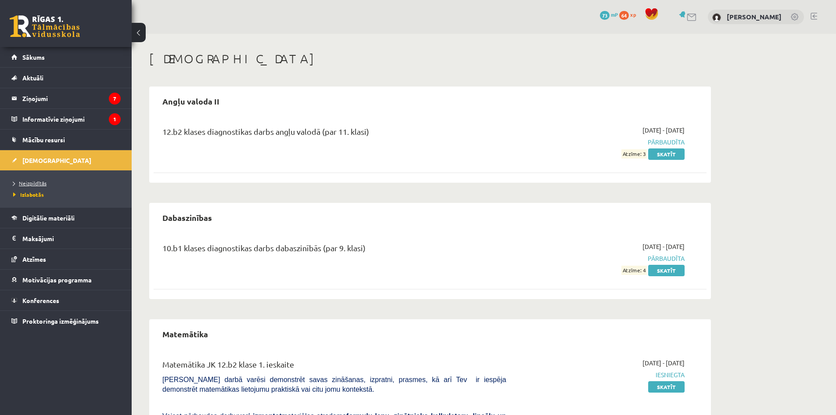
click at [39, 179] on link "Neizpildītās" at bounding box center [68, 183] width 110 height 8
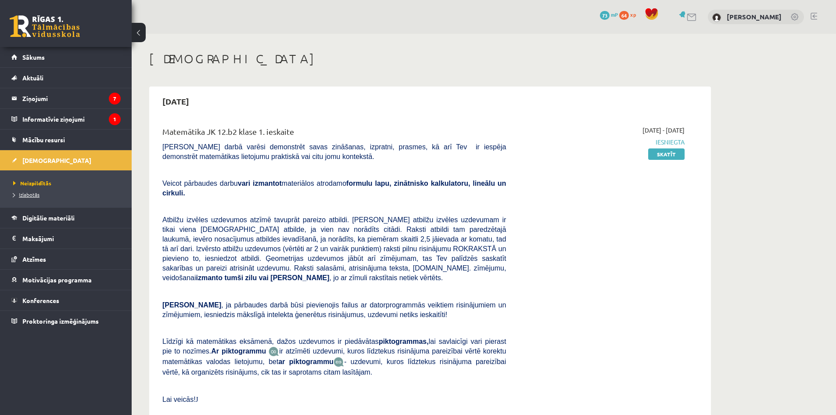
click at [34, 194] on span "Izlabotās" at bounding box center [26, 194] width 26 height 7
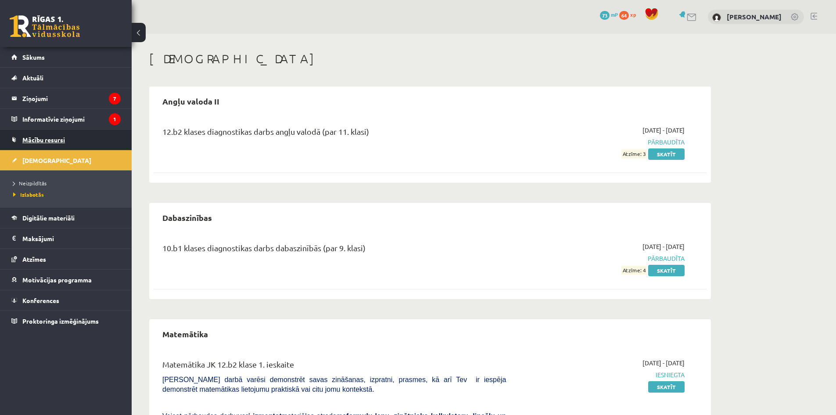
click at [44, 144] on link "Mācību resursi" at bounding box center [65, 140] width 109 height 20
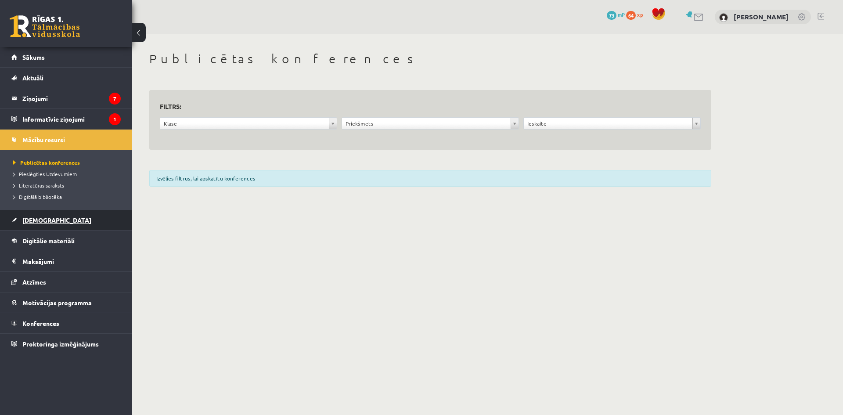
click at [48, 220] on span "[DEMOGRAPHIC_DATA]" at bounding box center [56, 220] width 69 height 8
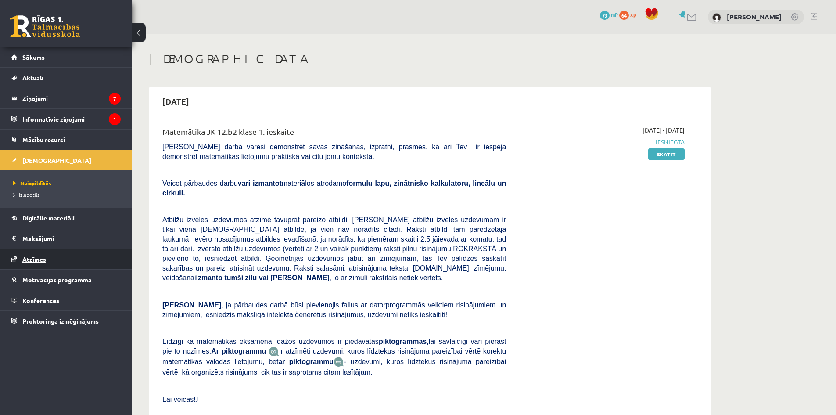
click at [53, 256] on link "Atzīmes" at bounding box center [65, 259] width 109 height 20
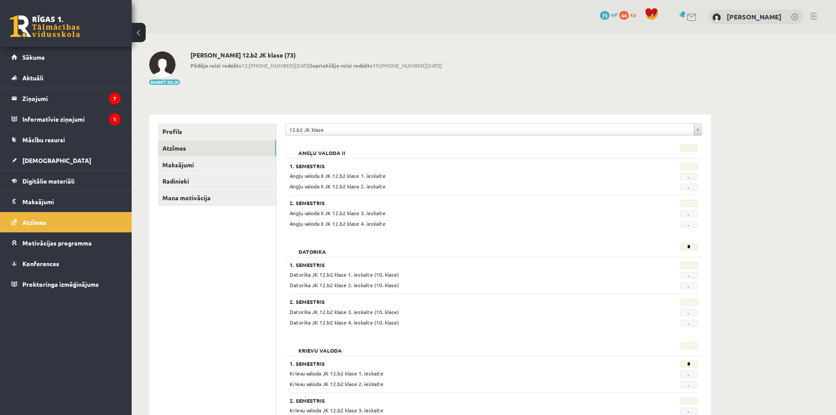
scroll to position [88, 0]
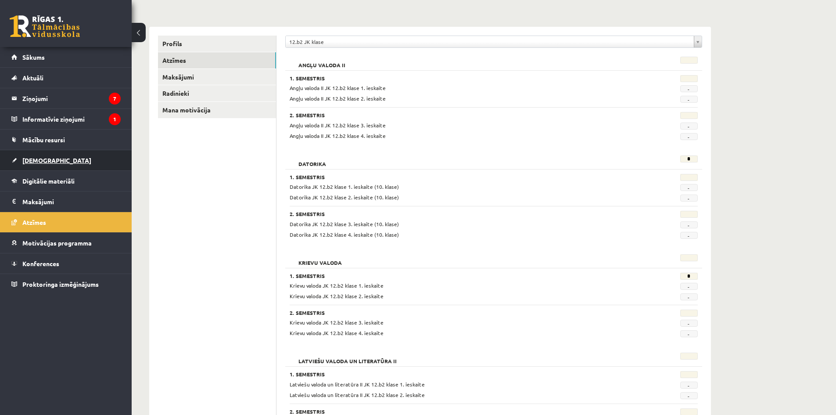
click at [61, 154] on link "[DEMOGRAPHIC_DATA]" at bounding box center [65, 160] width 109 height 20
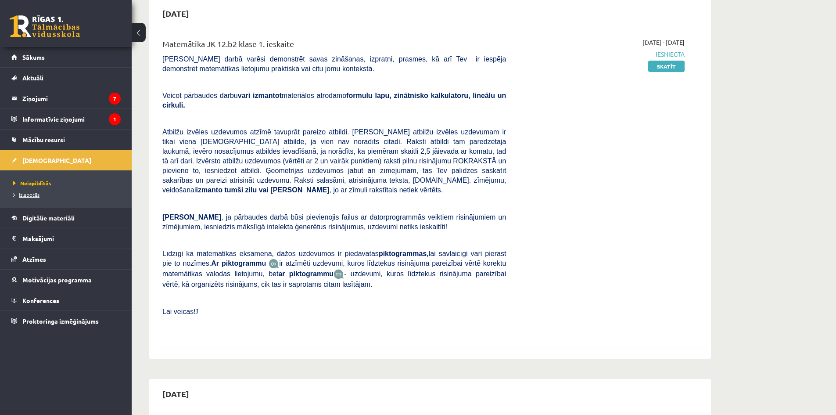
click at [36, 191] on link "Izlabotās" at bounding box center [68, 195] width 110 height 8
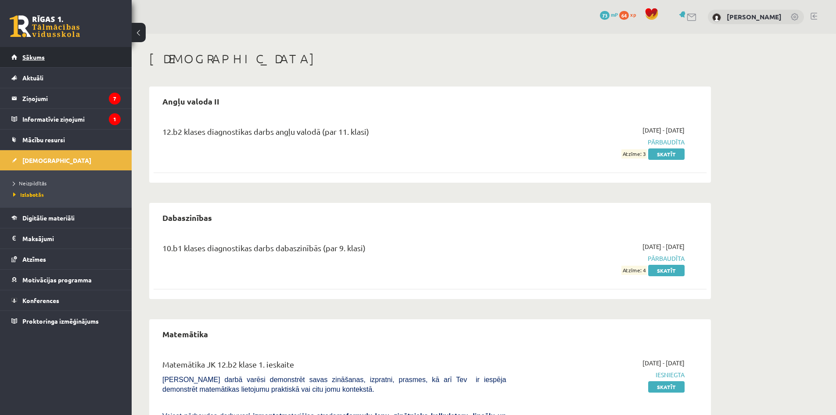
click at [57, 64] on link "Sākums" at bounding box center [65, 57] width 109 height 20
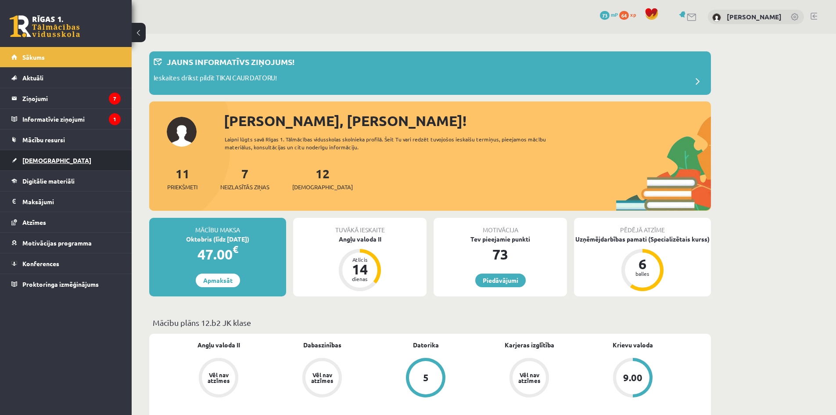
click at [56, 159] on link "[DEMOGRAPHIC_DATA]" at bounding box center [65, 160] width 109 height 20
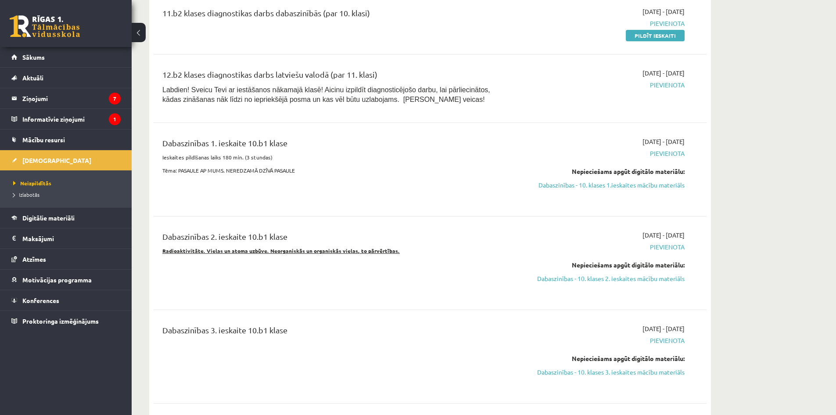
scroll to position [790, 0]
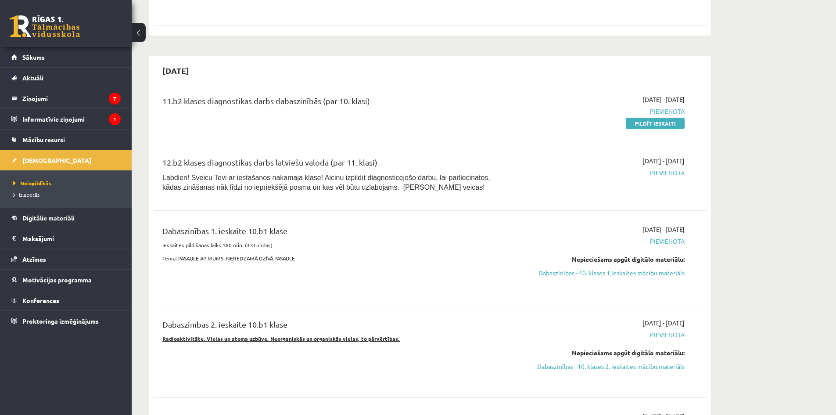
drag, startPoint x: 196, startPoint y: 54, endPoint x: 183, endPoint y: 58, distance: 14.3
click at [183, 60] on h2 "[DATE]" at bounding box center [176, 70] width 44 height 21
click at [218, 95] on div "11.b2 klases diagnostikas darbs dabaszinībās (par 10. klasi)" at bounding box center [334, 103] width 344 height 16
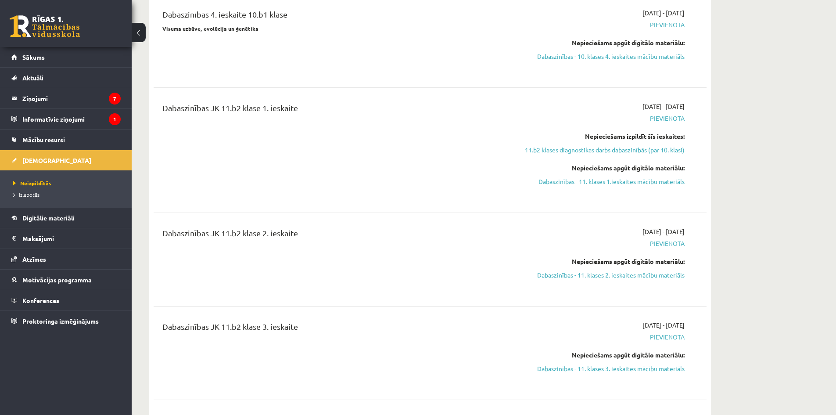
scroll to position [585, 0]
